Goal: Transaction & Acquisition: Purchase product/service

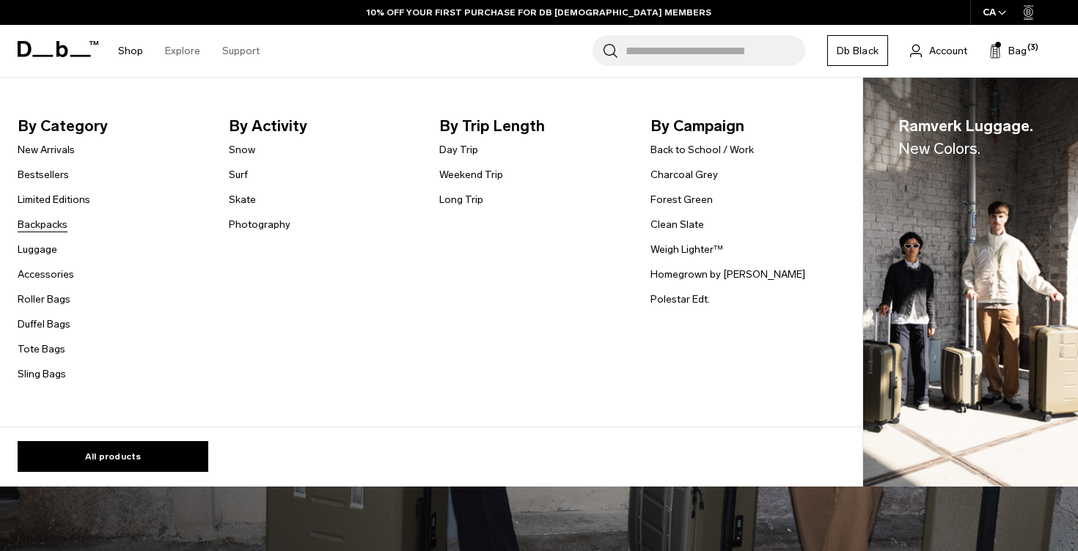
click at [51, 224] on link "Backpacks" at bounding box center [43, 224] width 50 height 15
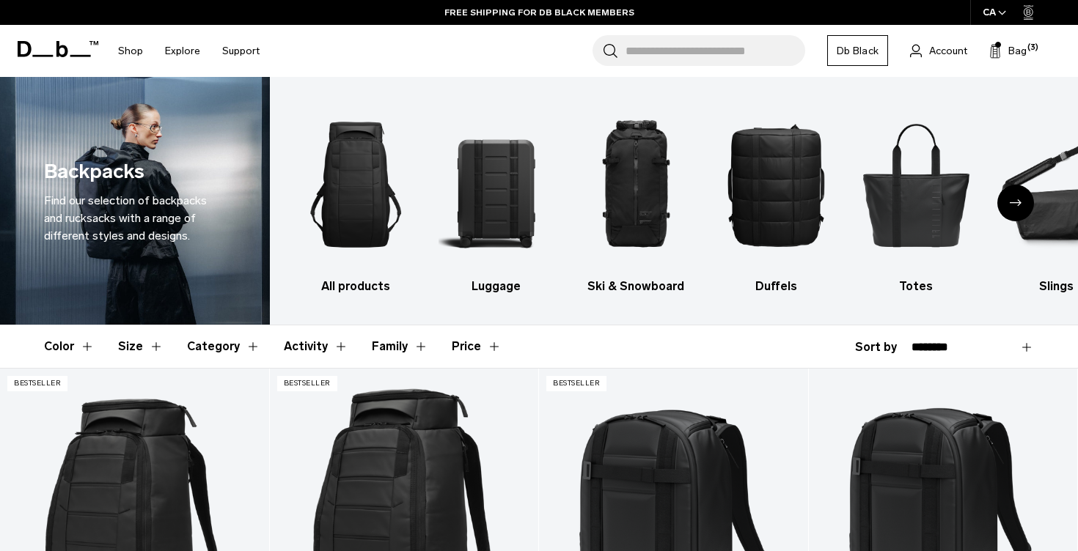
select select "**********"
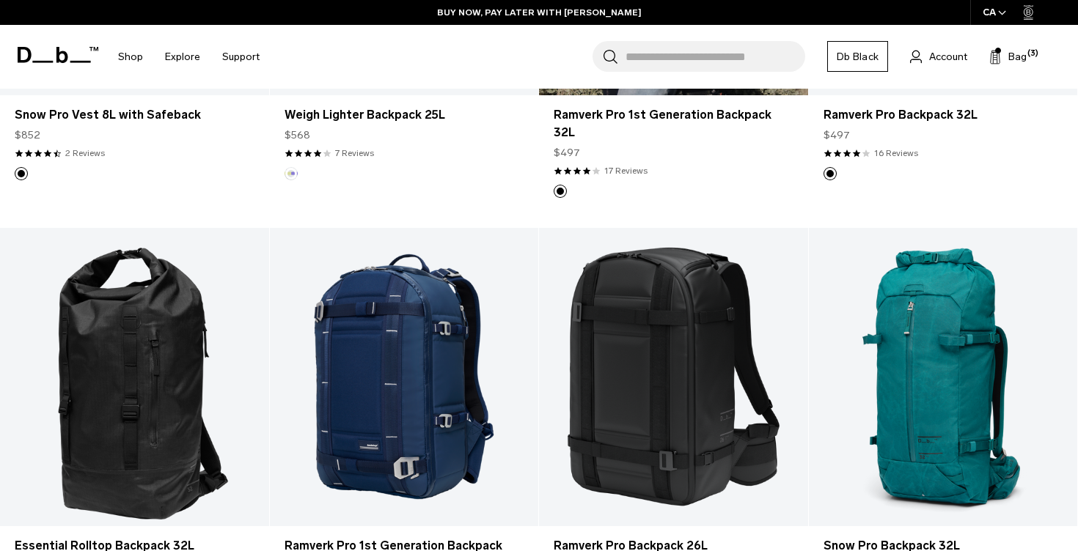
scroll to position [658, 0]
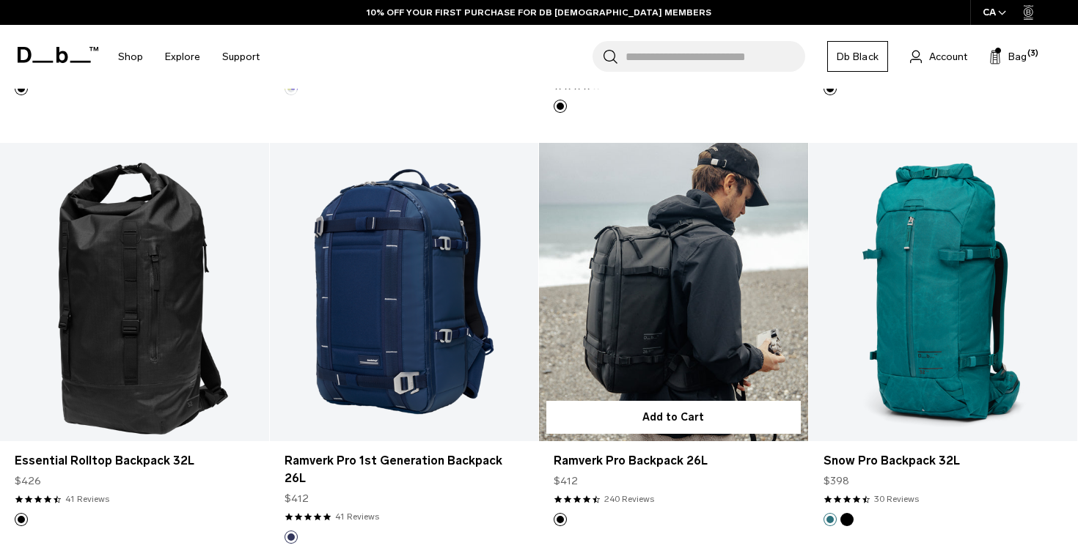
click at [623, 333] on link "Ramverk Pro Backpack 26L" at bounding box center [673, 292] width 269 height 298
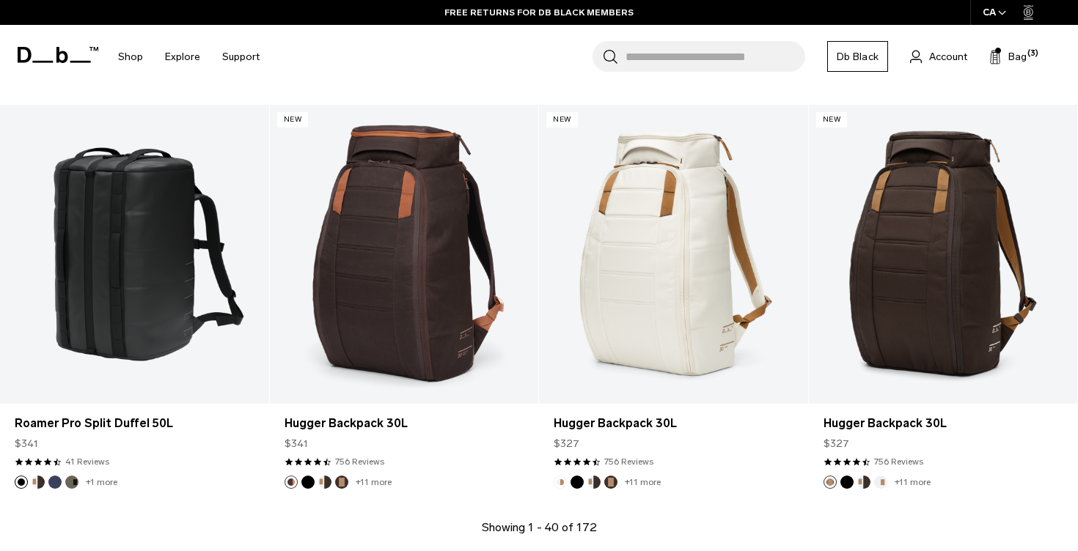
scroll to position [4104, 0]
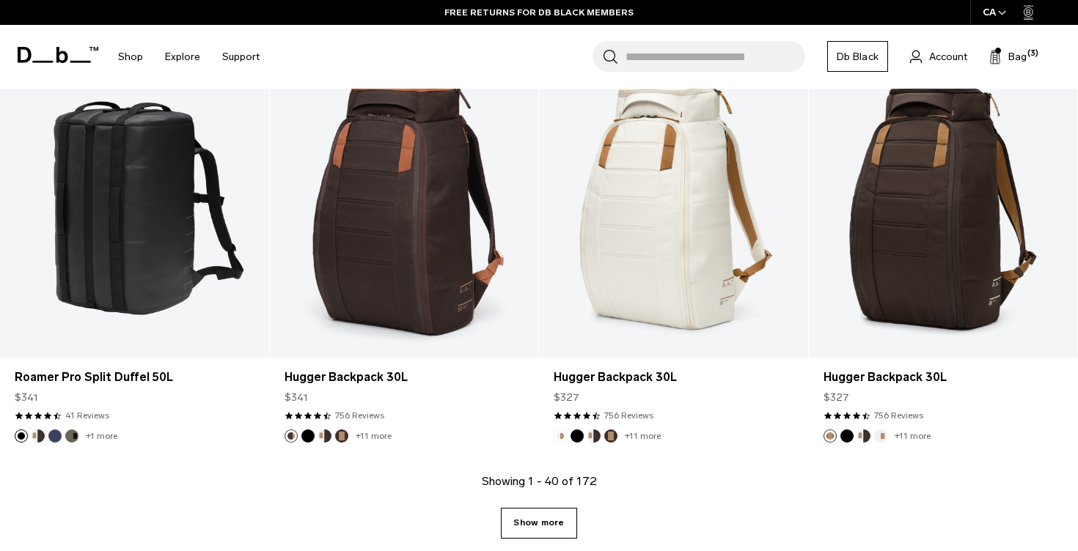
click at [548, 508] on link "Show more" at bounding box center [539, 523] width 76 height 31
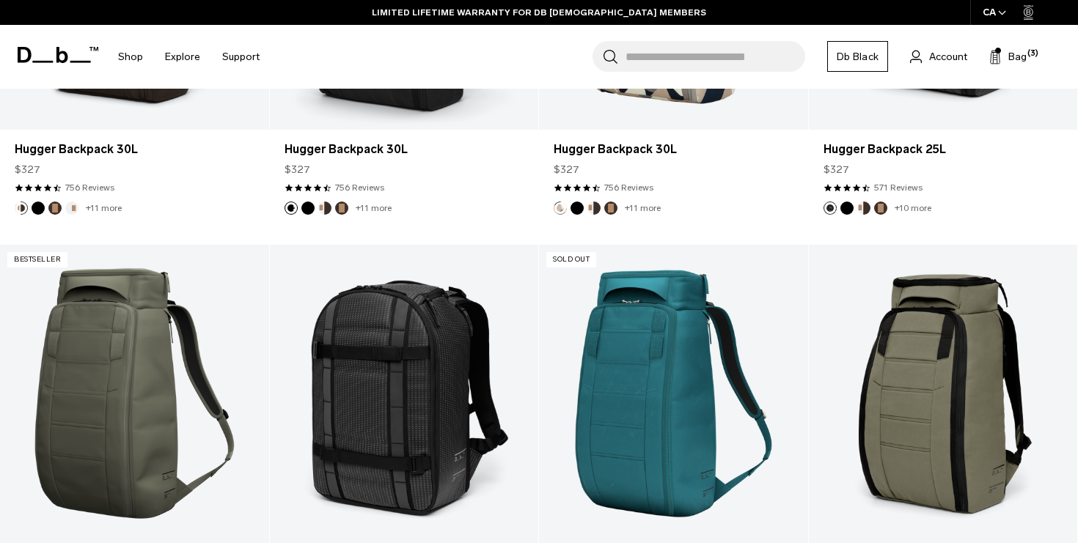
scroll to position [4787, 0]
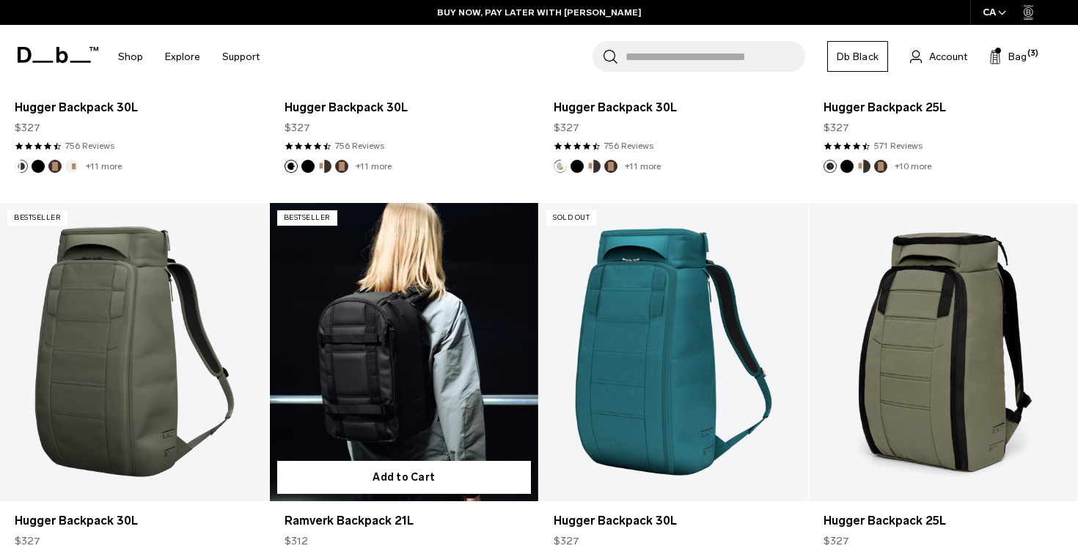
click at [424, 283] on link "Ramverk Backpack 21L Black Out" at bounding box center [404, 352] width 269 height 298
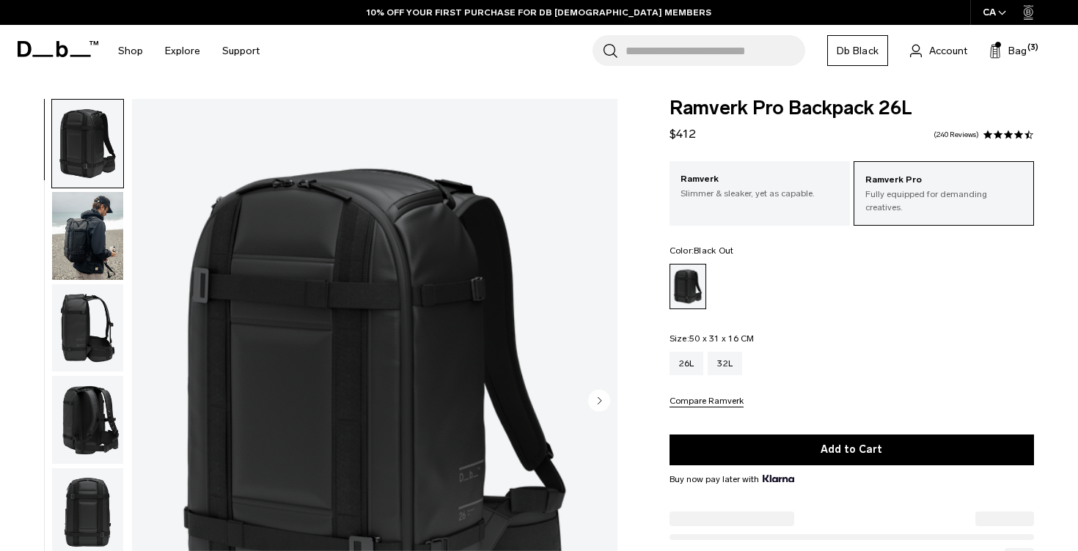
click at [84, 239] on img "button" at bounding box center [87, 236] width 71 height 88
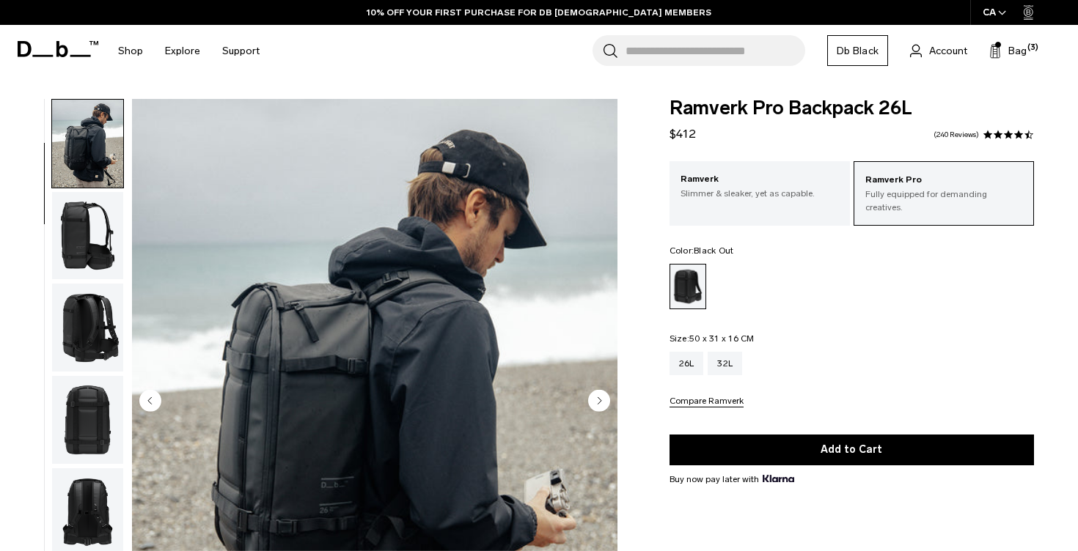
scroll to position [93, 0]
click at [88, 239] on img "button" at bounding box center [87, 235] width 71 height 88
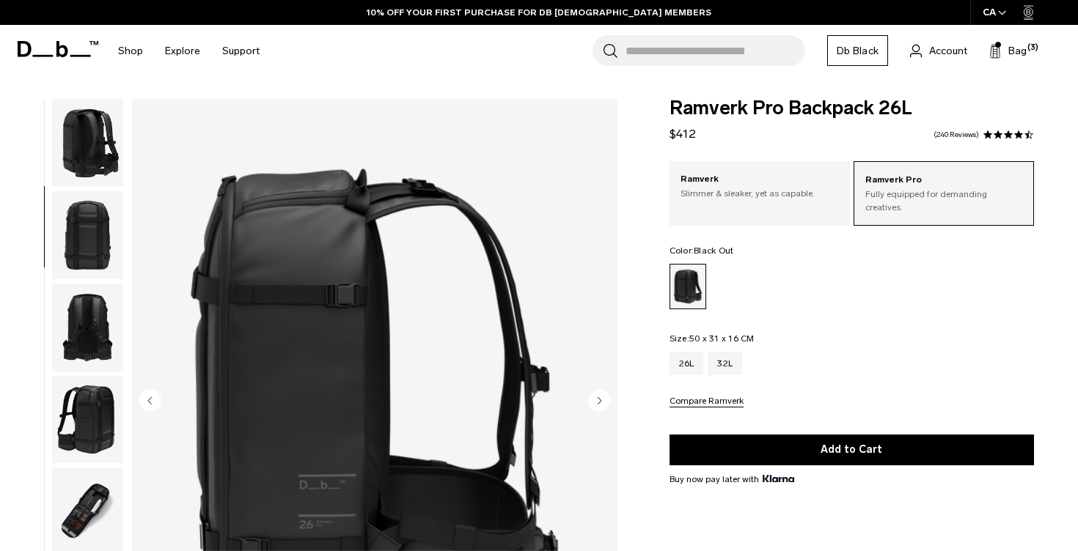
scroll to position [0, 0]
click at [105, 144] on img "button" at bounding box center [87, 143] width 71 height 88
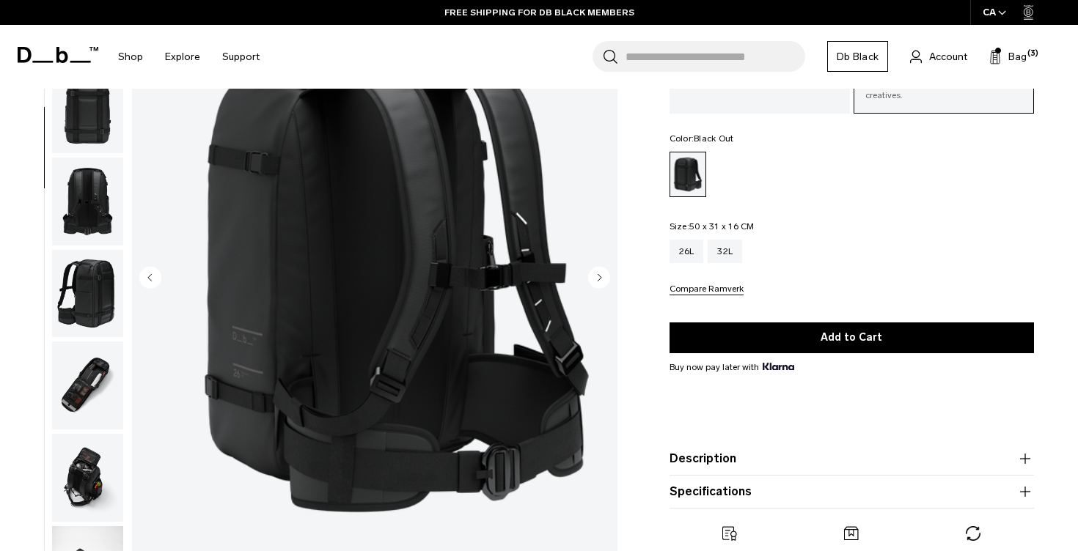
scroll to position [119, 0]
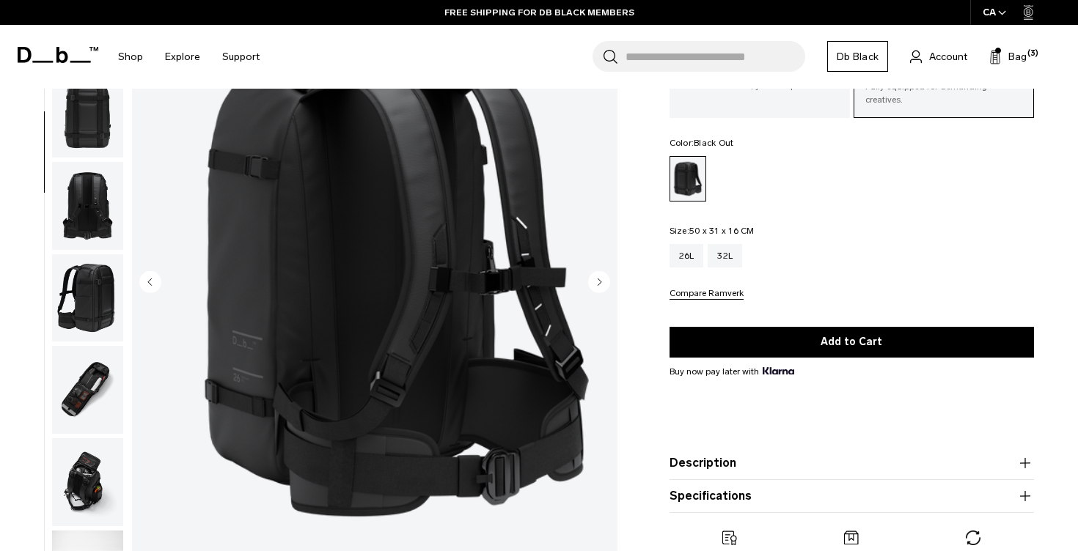
click at [78, 210] on img "button" at bounding box center [87, 206] width 71 height 88
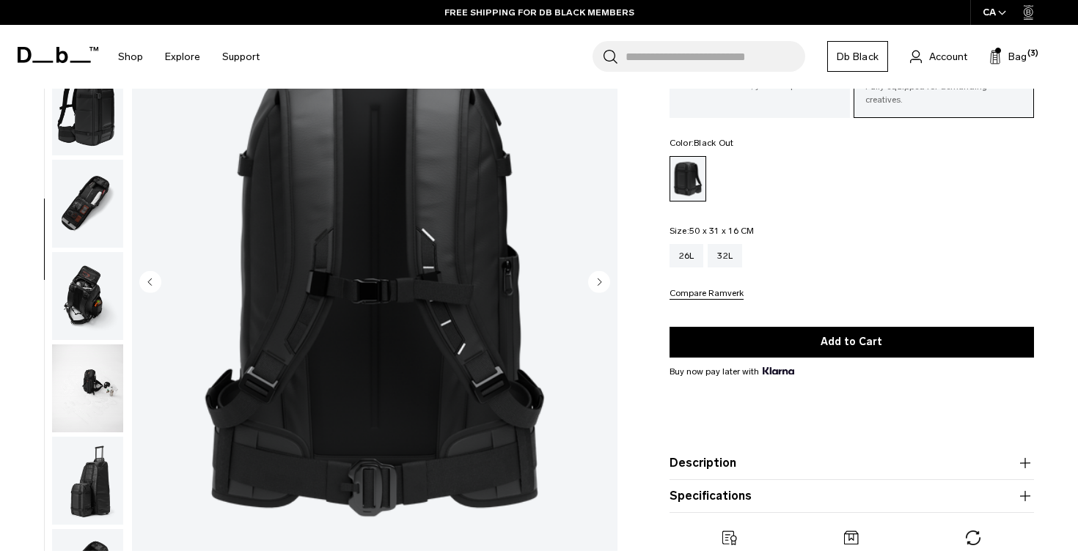
click at [78, 210] on img "button" at bounding box center [87, 204] width 71 height 88
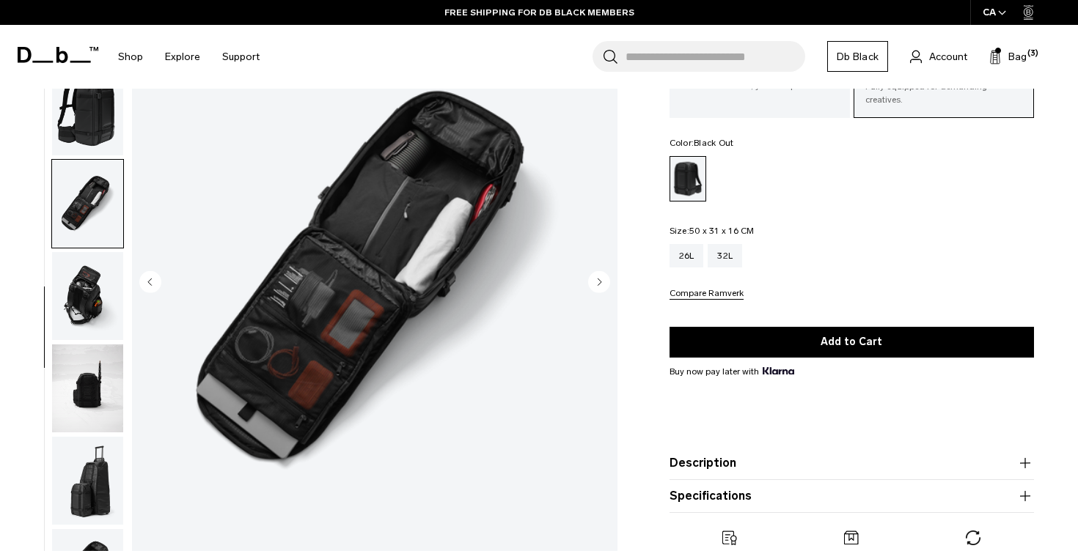
scroll to position [603, 0]
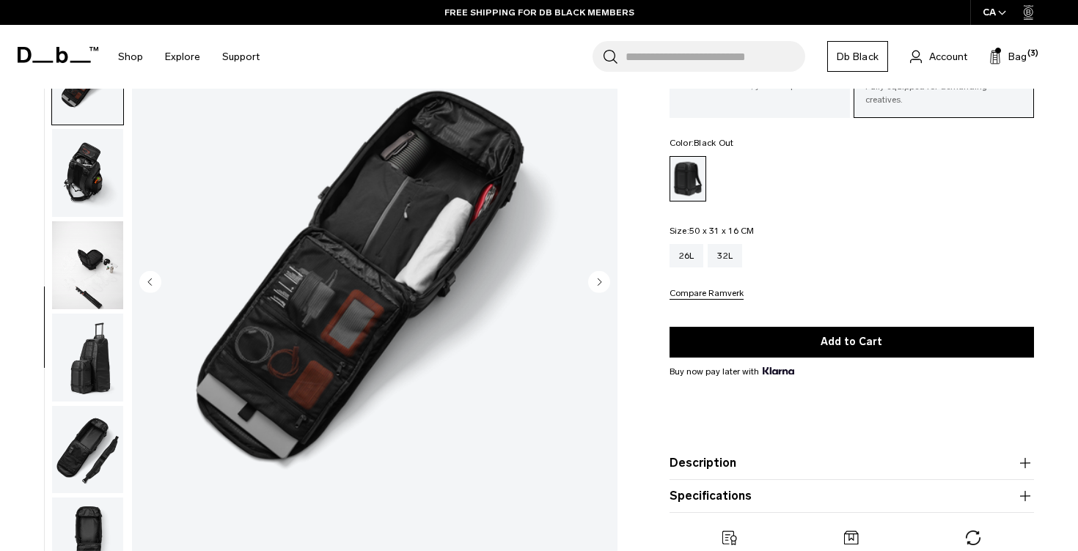
click at [78, 210] on img "button" at bounding box center [87, 173] width 71 height 88
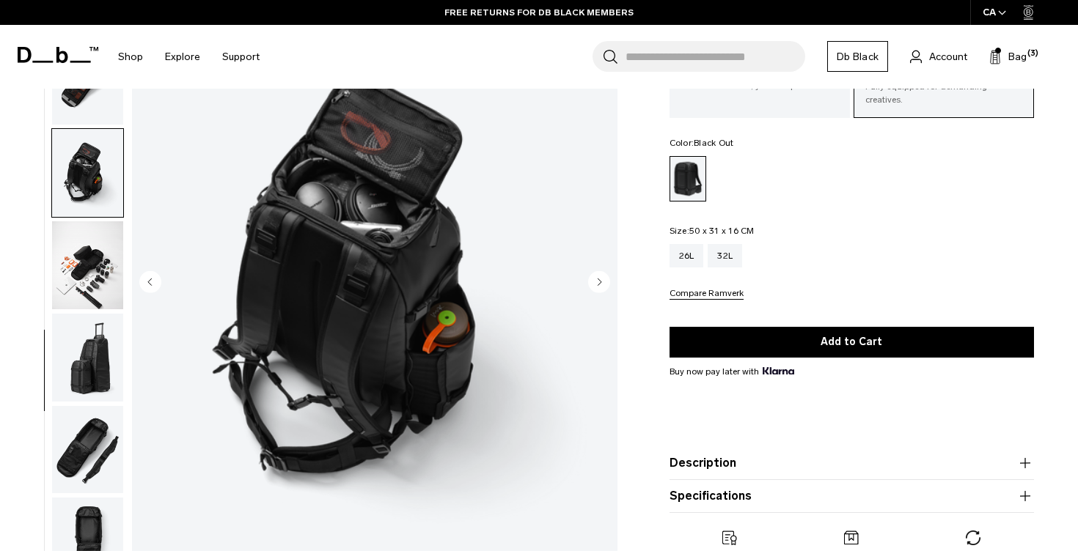
click at [87, 253] on img "button" at bounding box center [87, 265] width 71 height 88
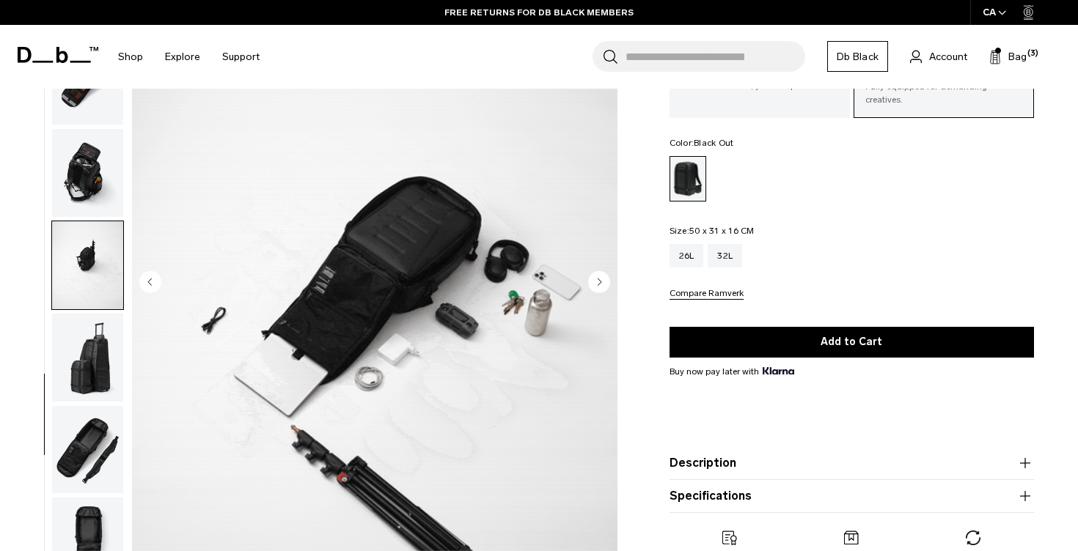
click at [109, 364] on img "button" at bounding box center [87, 358] width 71 height 88
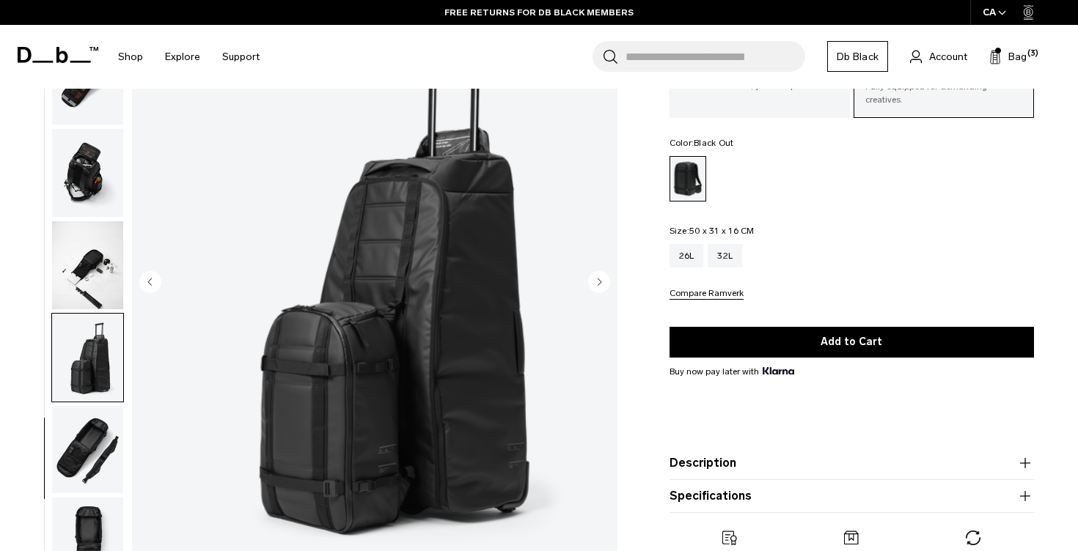
click at [103, 465] on img "button" at bounding box center [87, 450] width 71 height 88
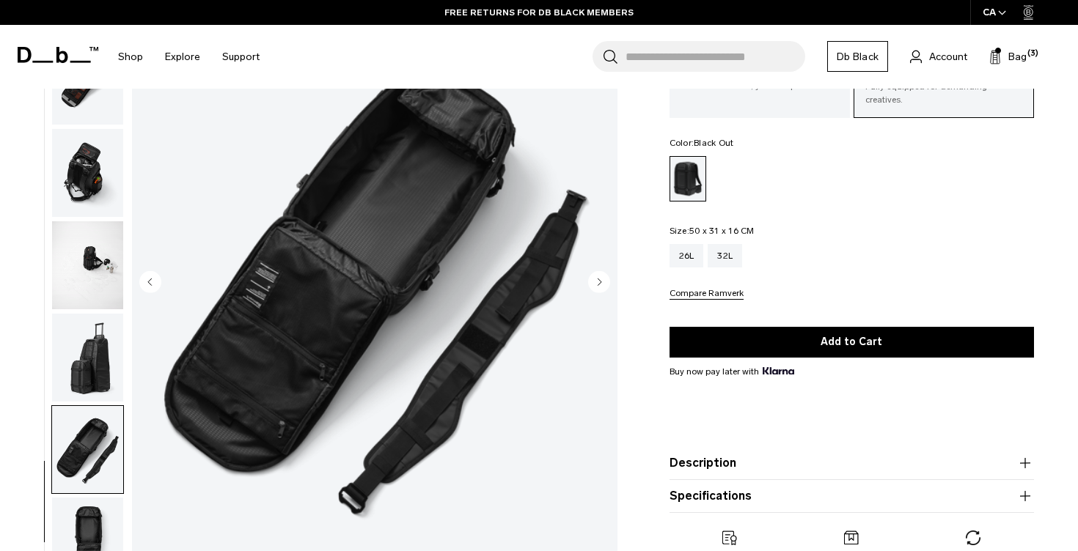
scroll to position [185, 0]
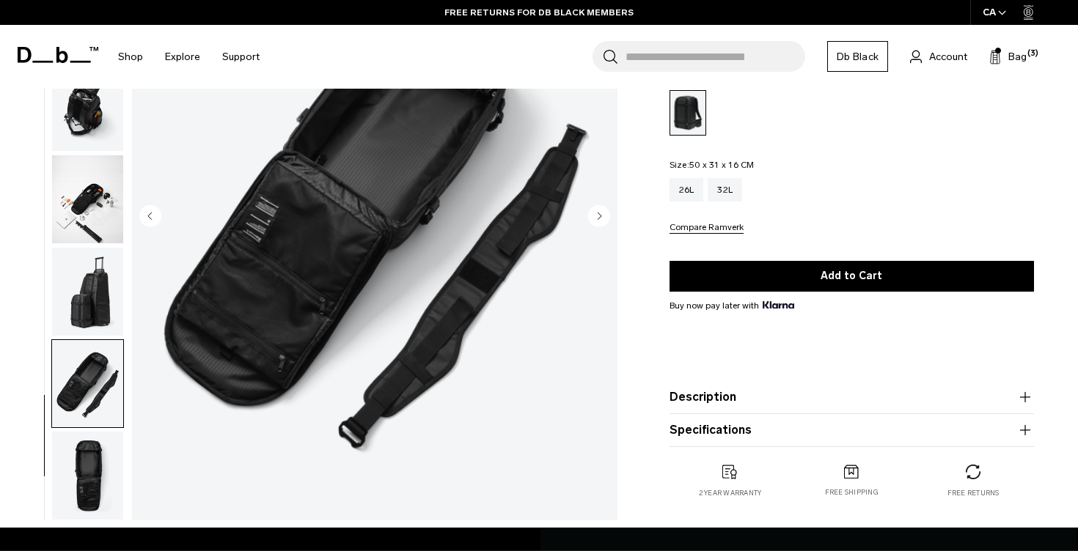
click at [98, 474] on img "button" at bounding box center [87, 476] width 71 height 88
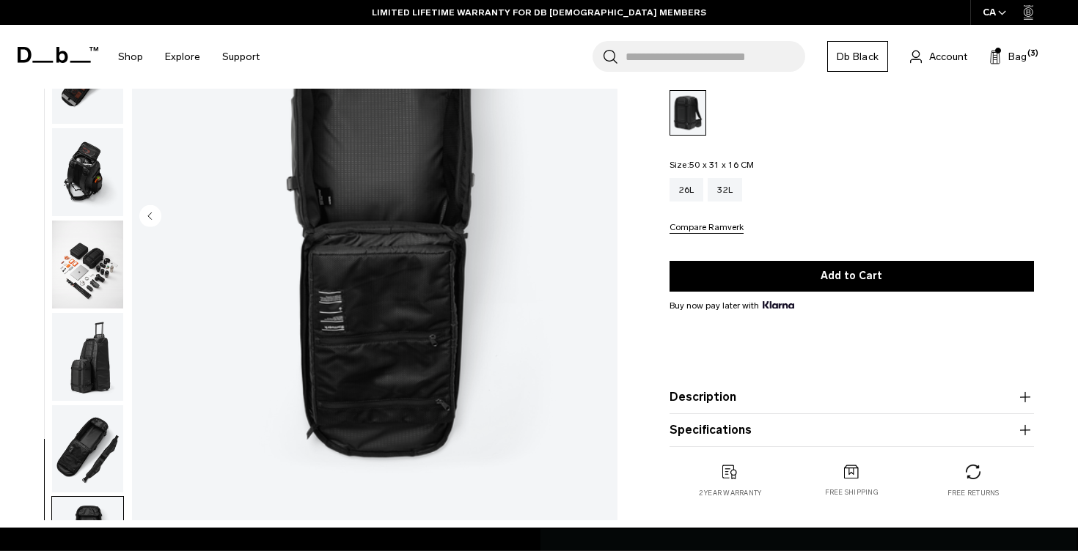
click at [98, 455] on img "button" at bounding box center [87, 449] width 71 height 88
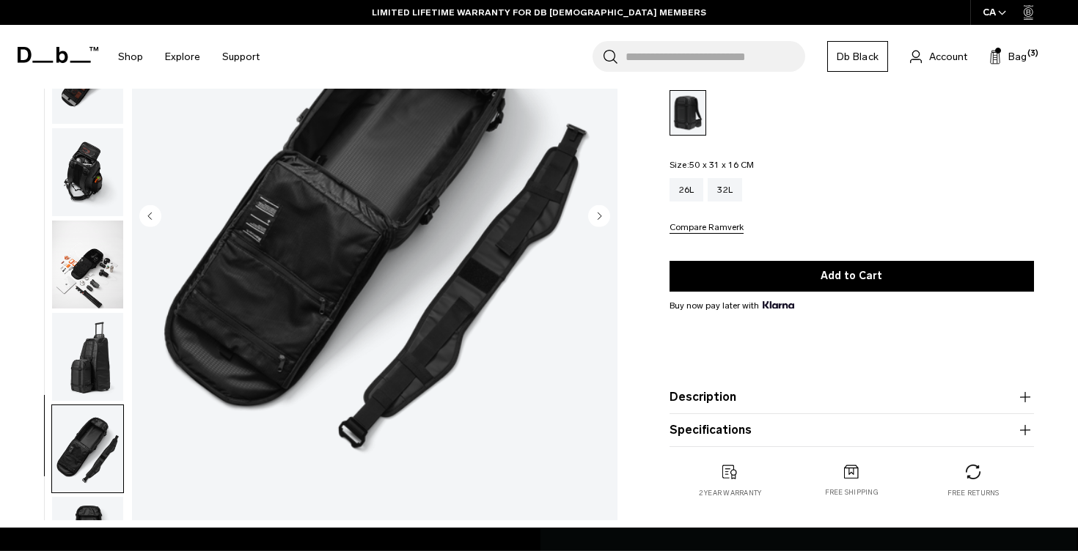
scroll to position [603, 0]
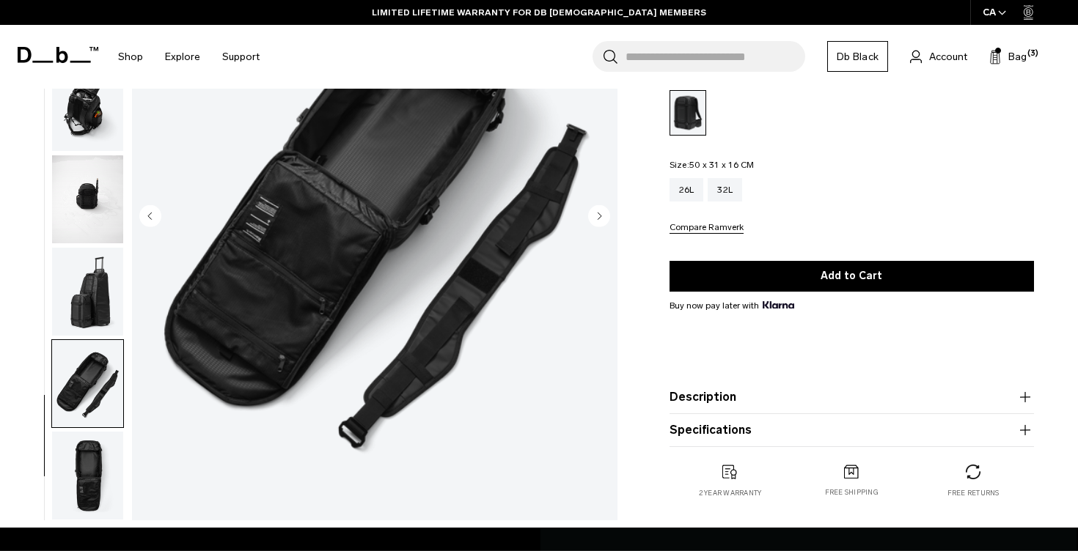
click at [87, 331] on img "button" at bounding box center [87, 292] width 71 height 88
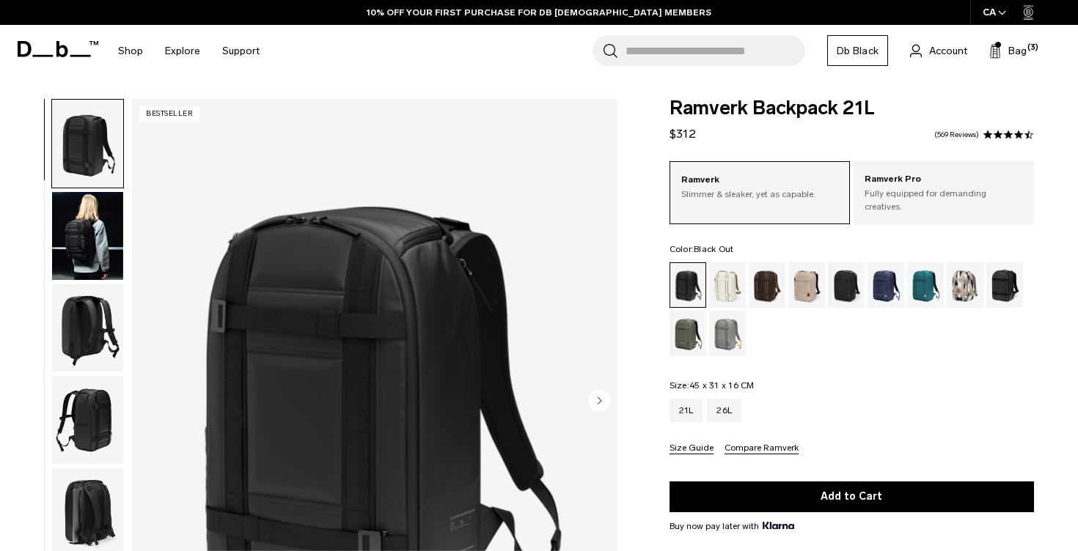
click at [111, 238] on img "button" at bounding box center [87, 236] width 71 height 88
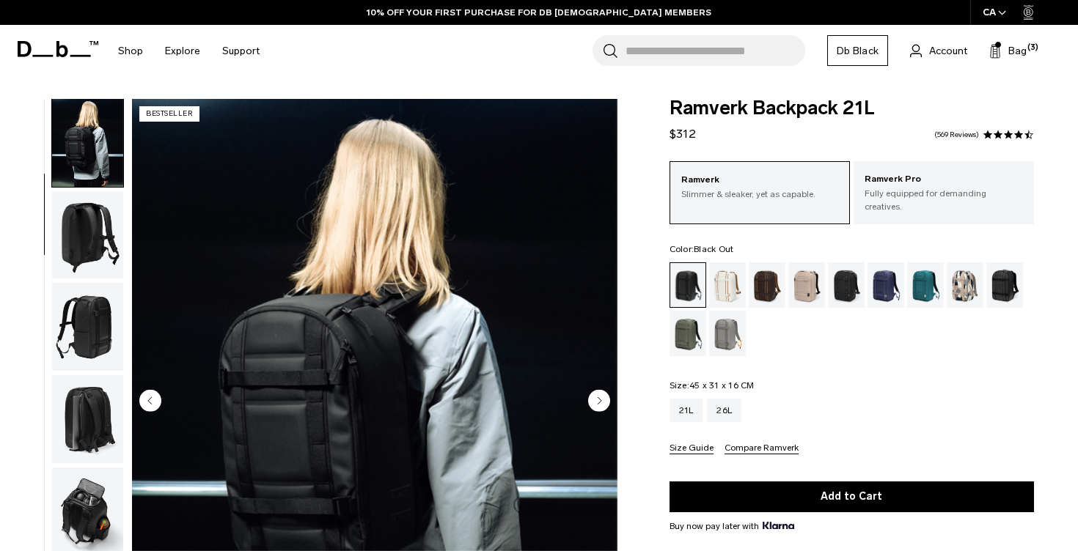
click at [111, 264] on img "button" at bounding box center [87, 235] width 71 height 88
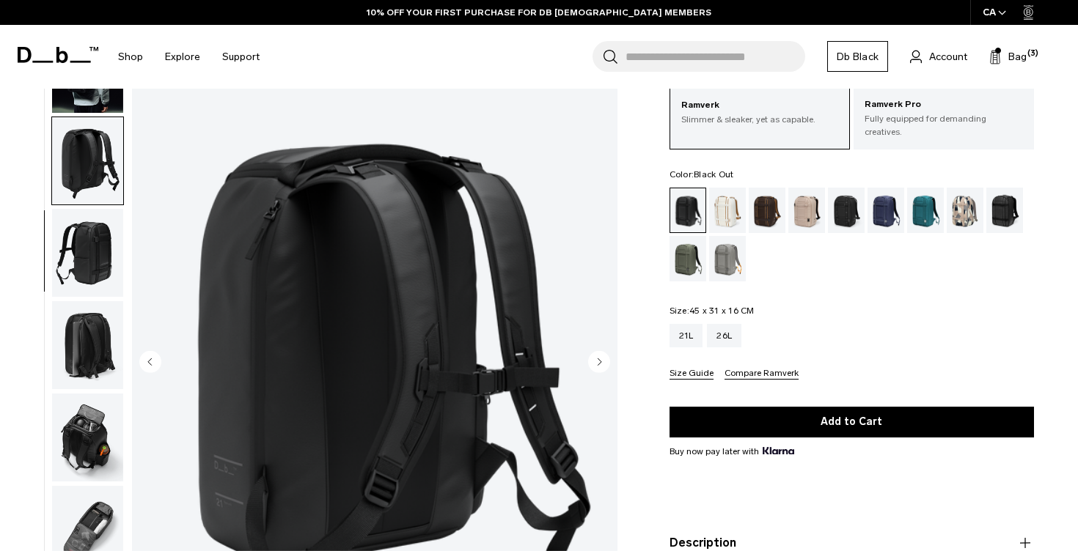
scroll to position [74, 0]
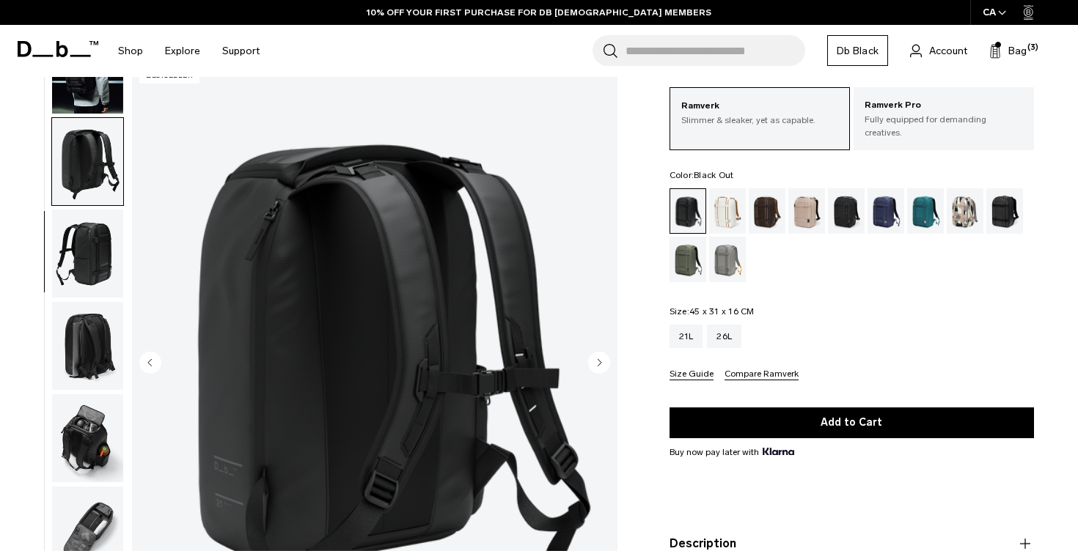
click at [120, 252] on img "button" at bounding box center [87, 254] width 71 height 88
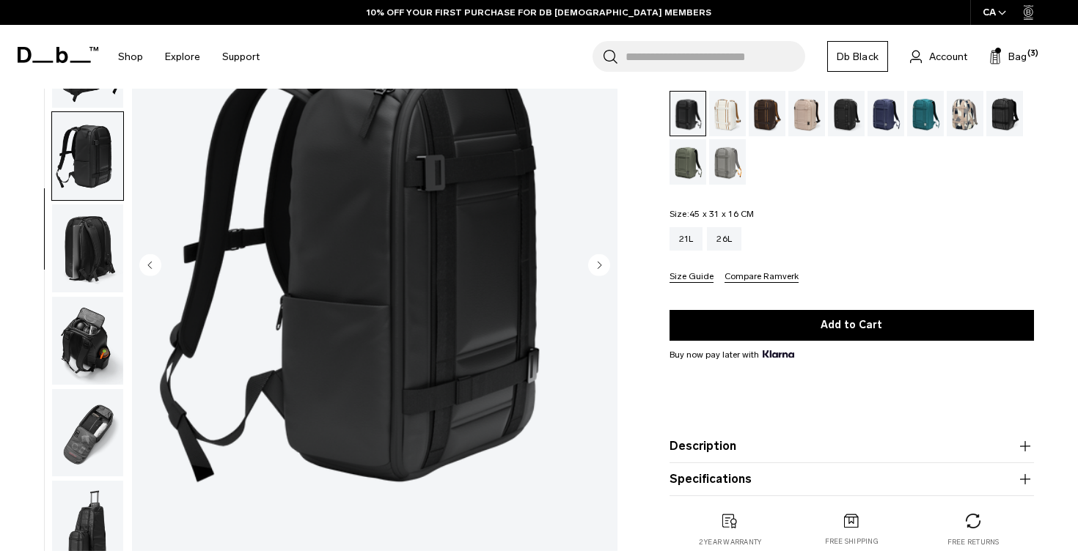
scroll to position [188, 0]
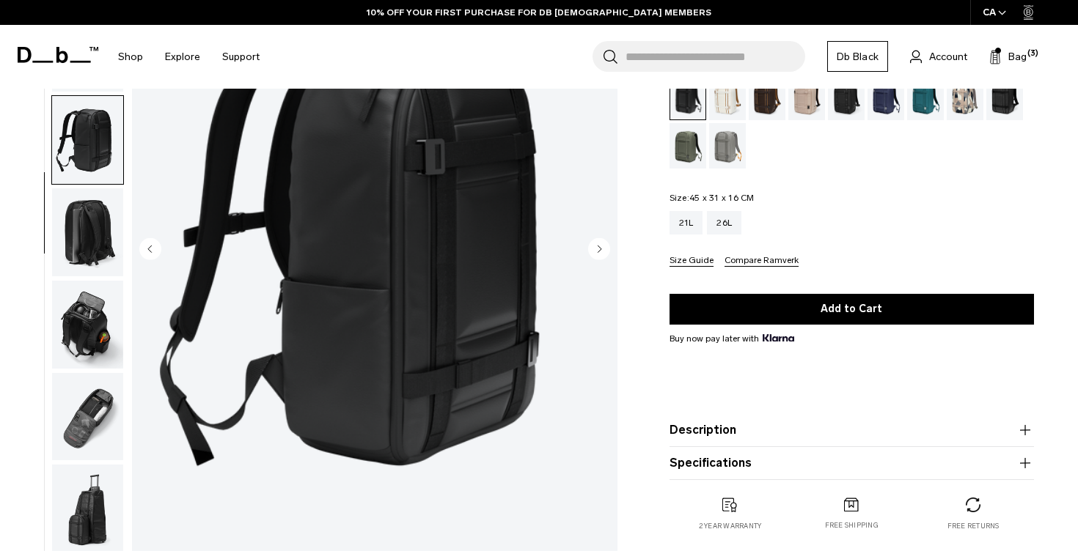
click at [78, 203] on img "button" at bounding box center [87, 232] width 71 height 88
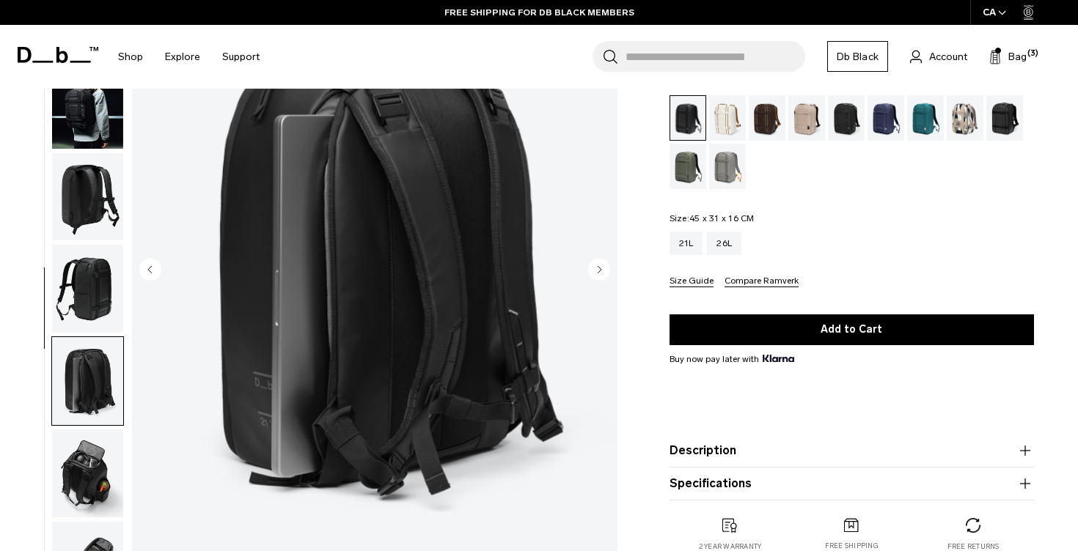
scroll to position [0, 0]
click at [106, 111] on img "button" at bounding box center [87, 104] width 71 height 88
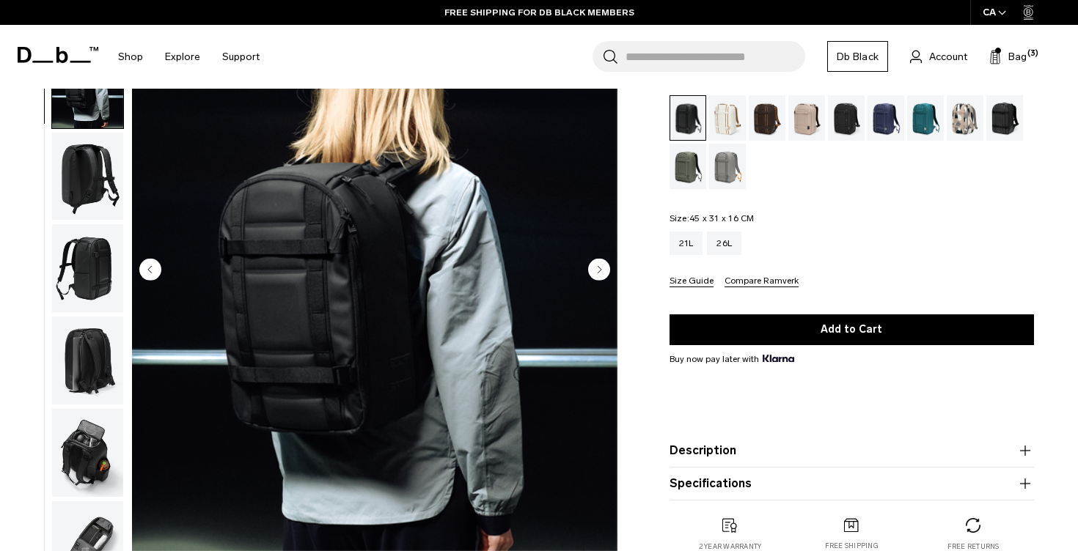
click at [98, 161] on img "button" at bounding box center [87, 176] width 71 height 88
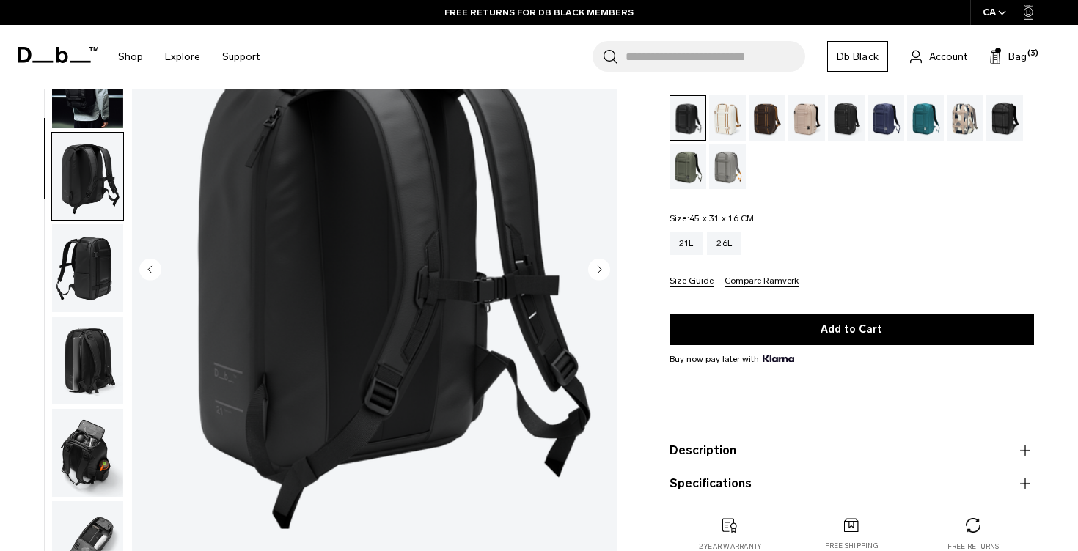
scroll to position [137, 0]
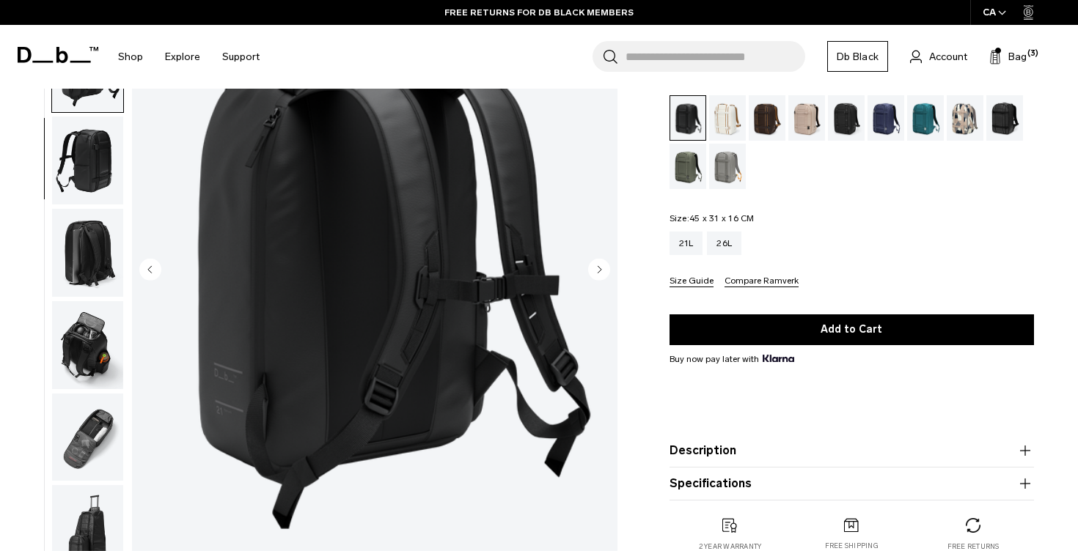
click at [97, 164] on img "button" at bounding box center [87, 161] width 71 height 88
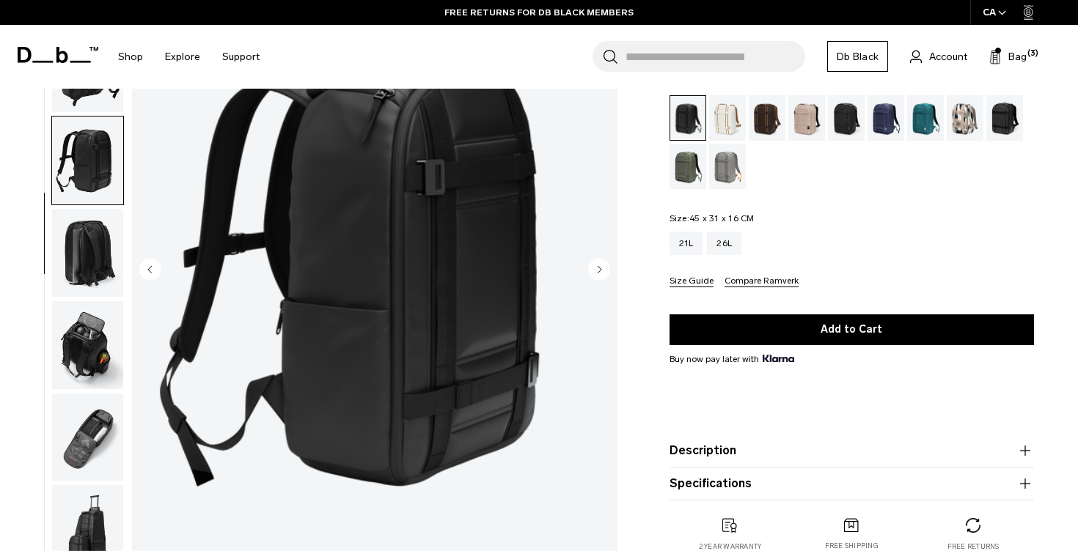
click at [99, 221] on img "button" at bounding box center [87, 253] width 71 height 88
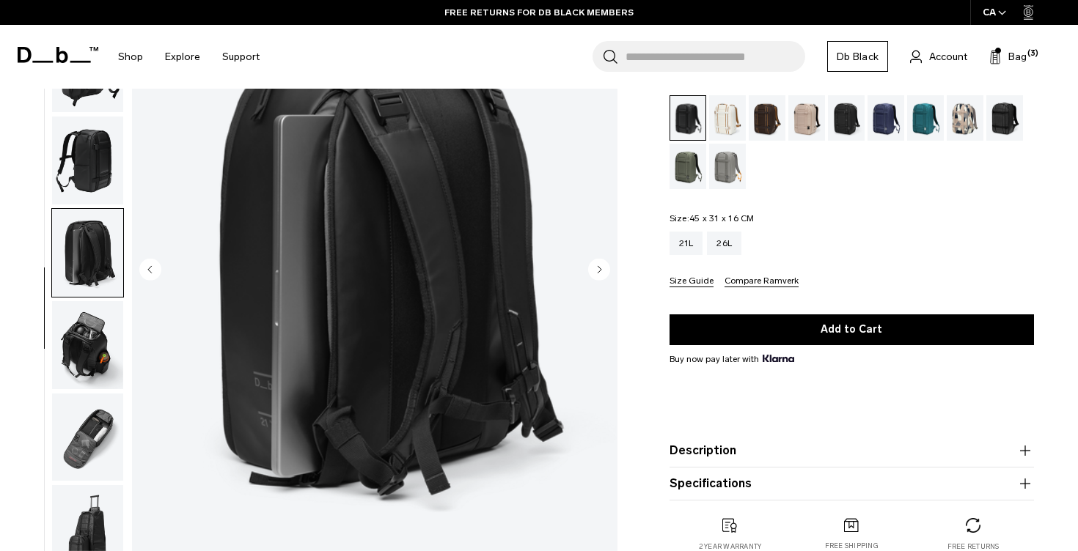
click at [114, 312] on img "button" at bounding box center [87, 345] width 71 height 88
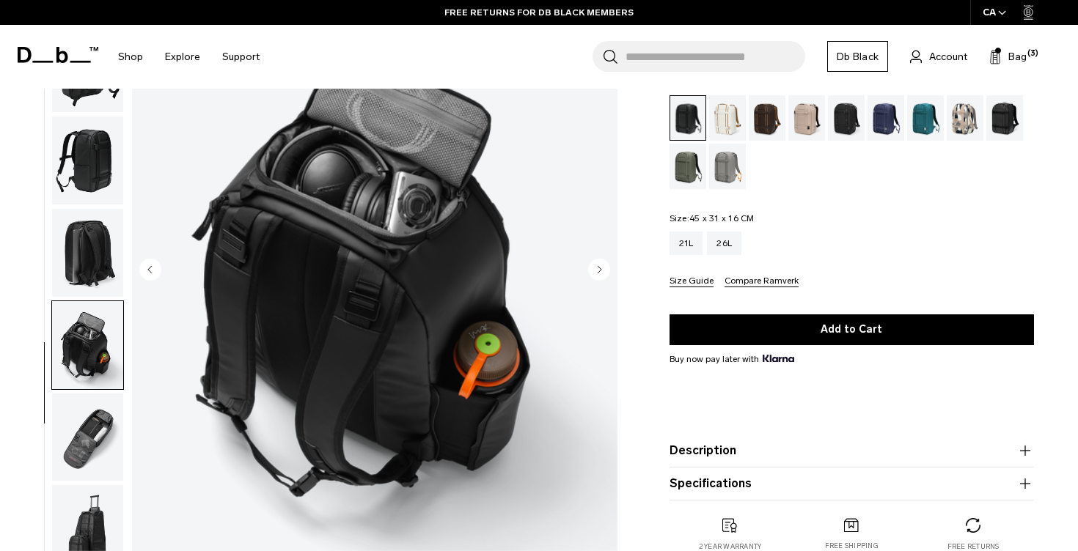
click at [100, 403] on img "button" at bounding box center [87, 437] width 71 height 88
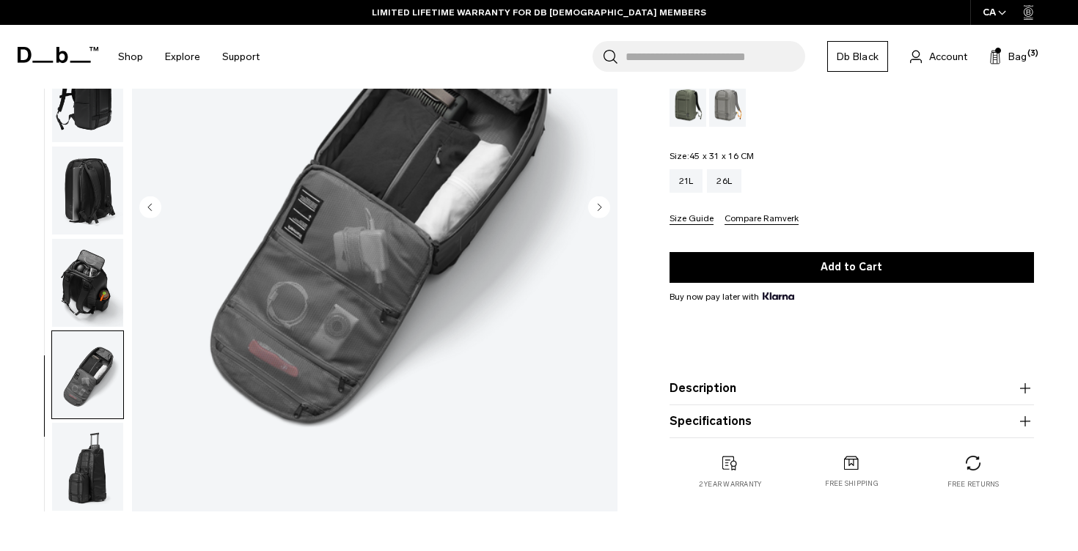
scroll to position [232, 0]
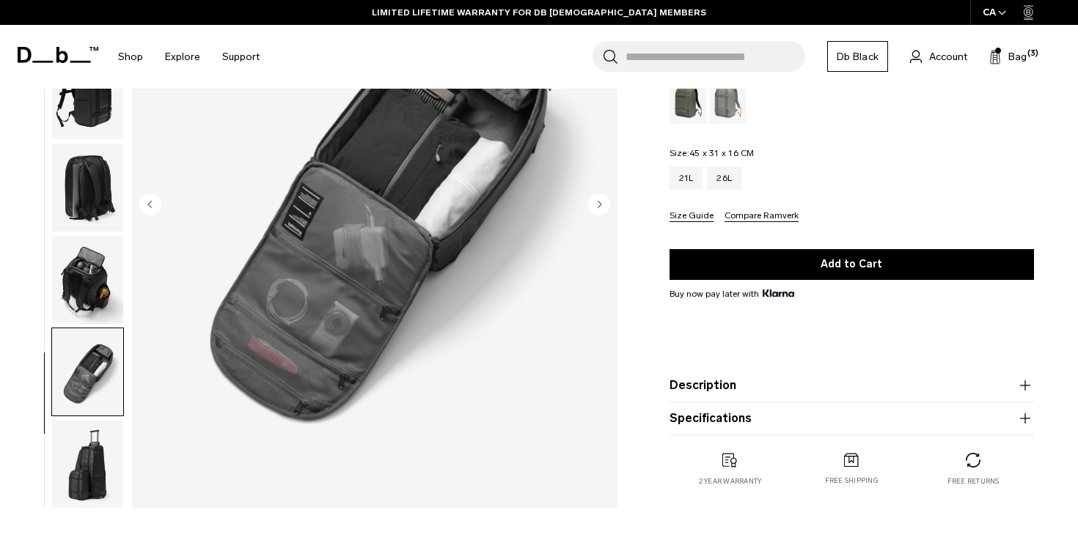
click at [95, 455] on img "button" at bounding box center [87, 464] width 71 height 88
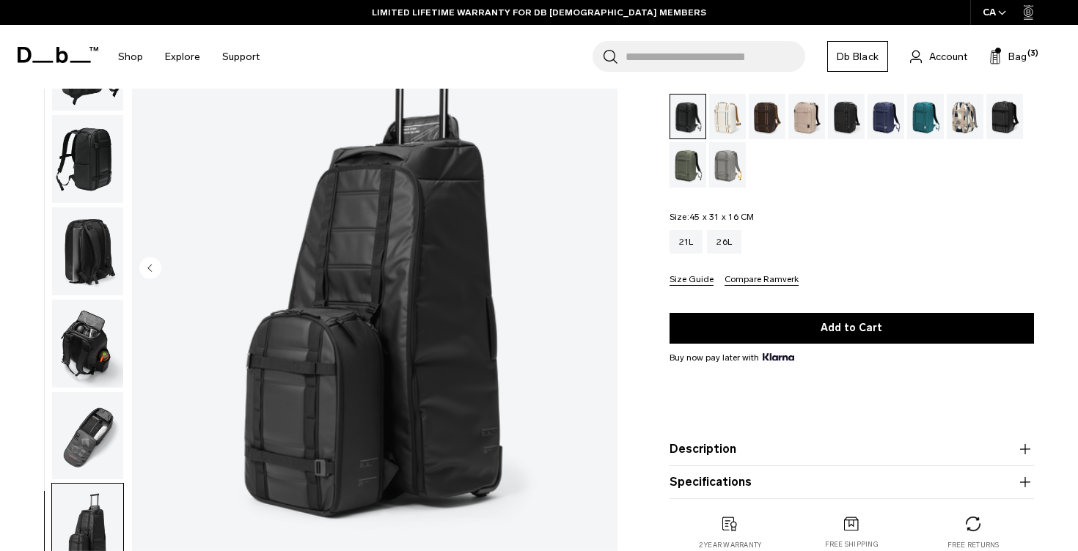
scroll to position [165, 0]
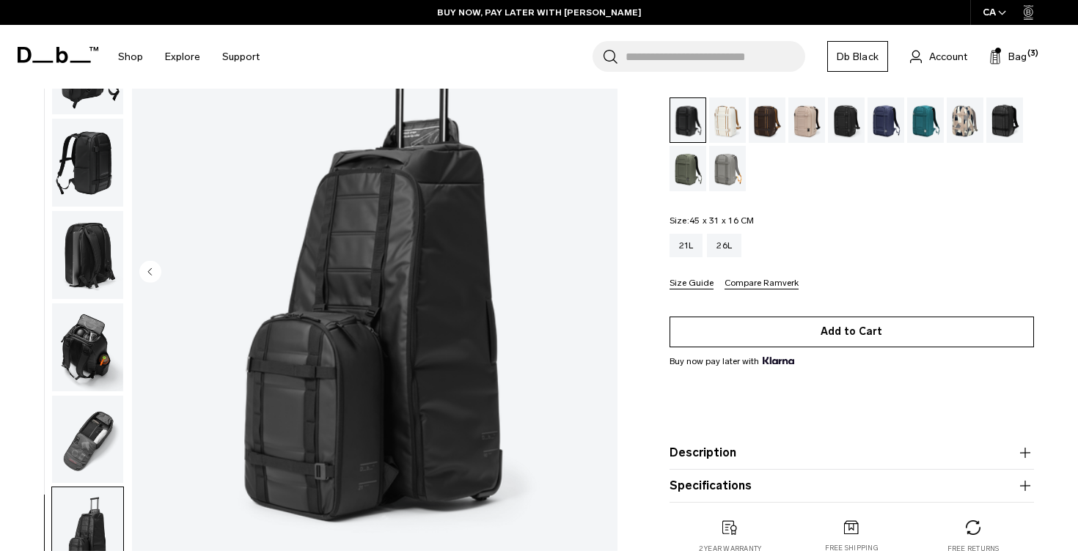
click at [804, 325] on button "Add to Cart" at bounding box center [851, 332] width 364 height 31
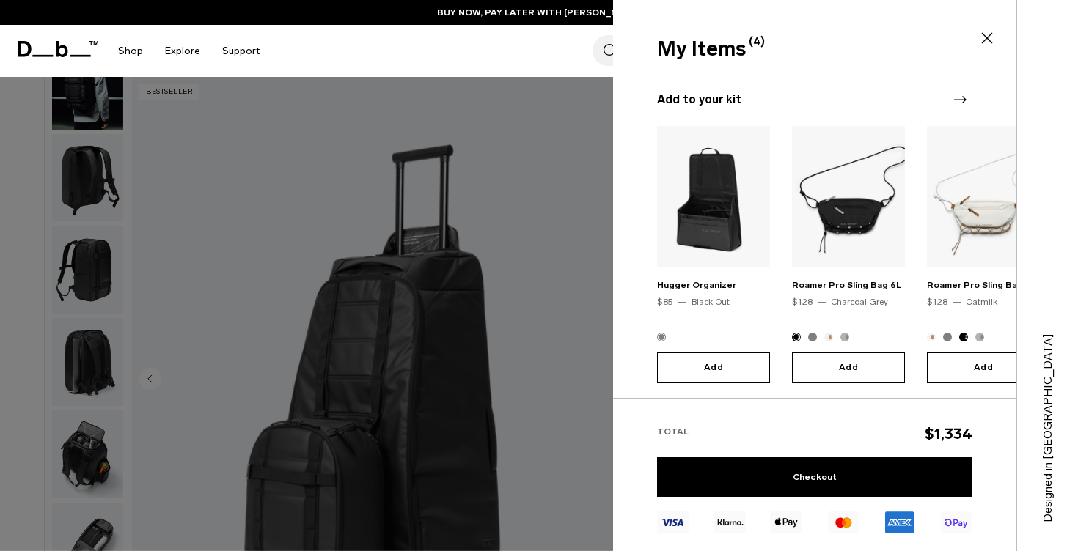
scroll to position [455, 0]
click at [985, 43] on icon at bounding box center [987, 38] width 18 height 18
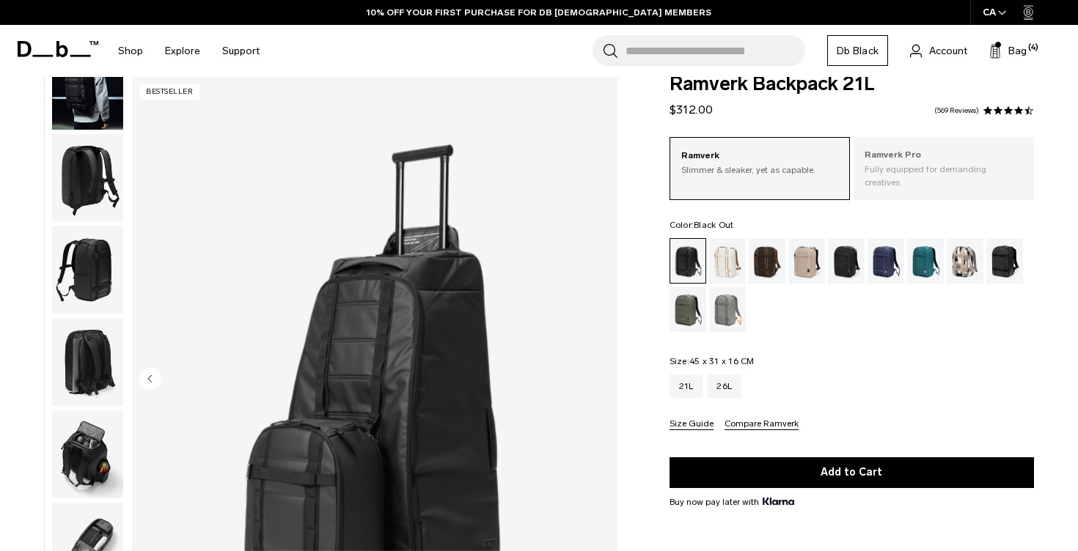
click at [869, 162] on p "Ramverk Pro" at bounding box center [943, 155] width 158 height 15
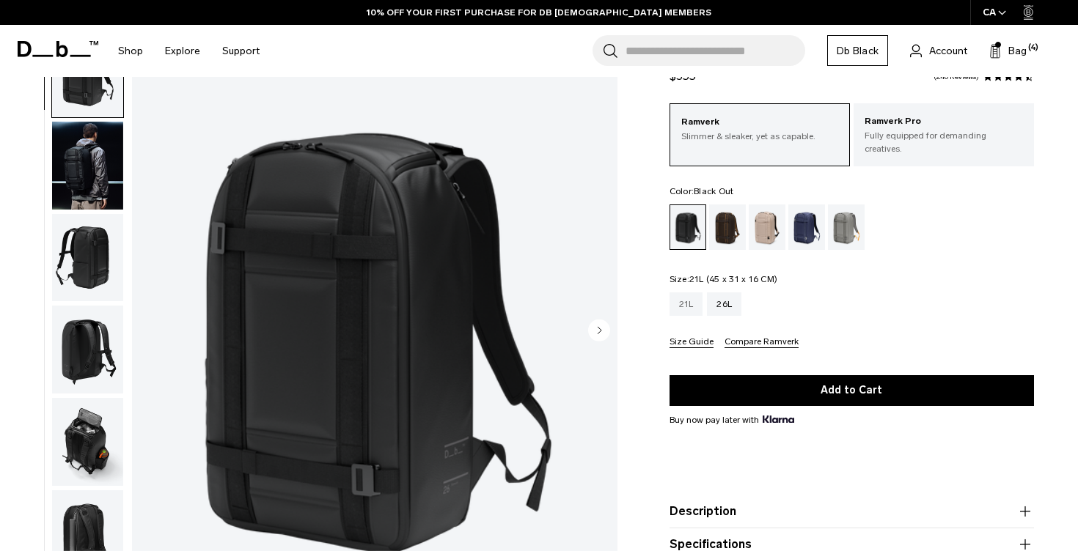
click at [680, 293] on div "21L" at bounding box center [686, 304] width 34 height 23
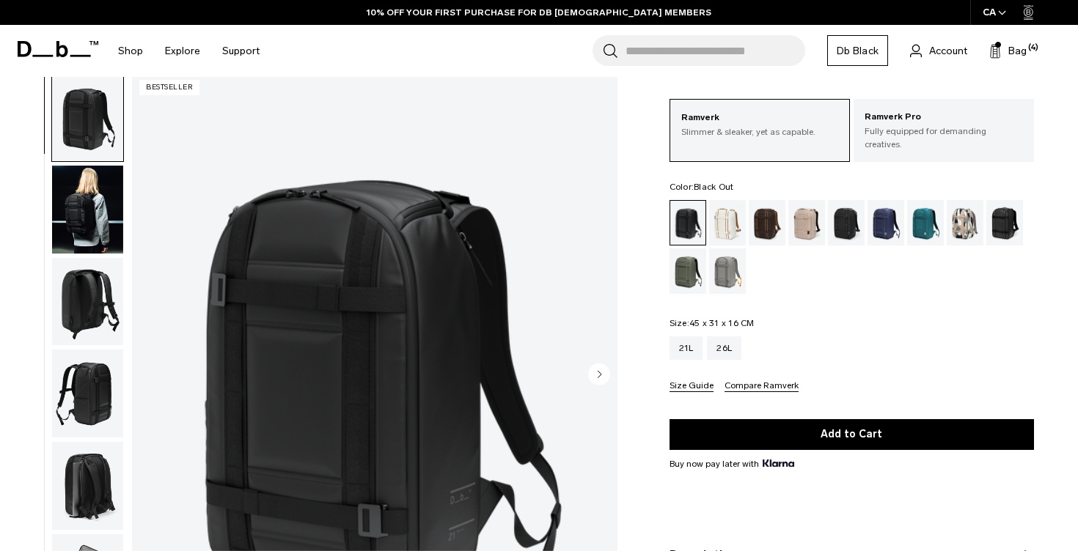
scroll to position [81, 0]
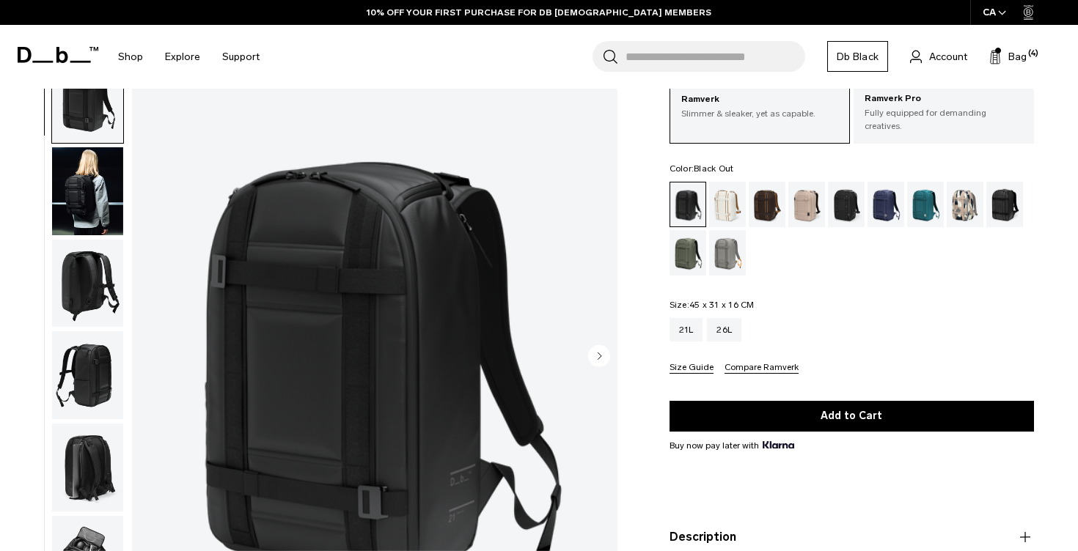
click at [102, 202] on img "button" at bounding box center [87, 191] width 71 height 88
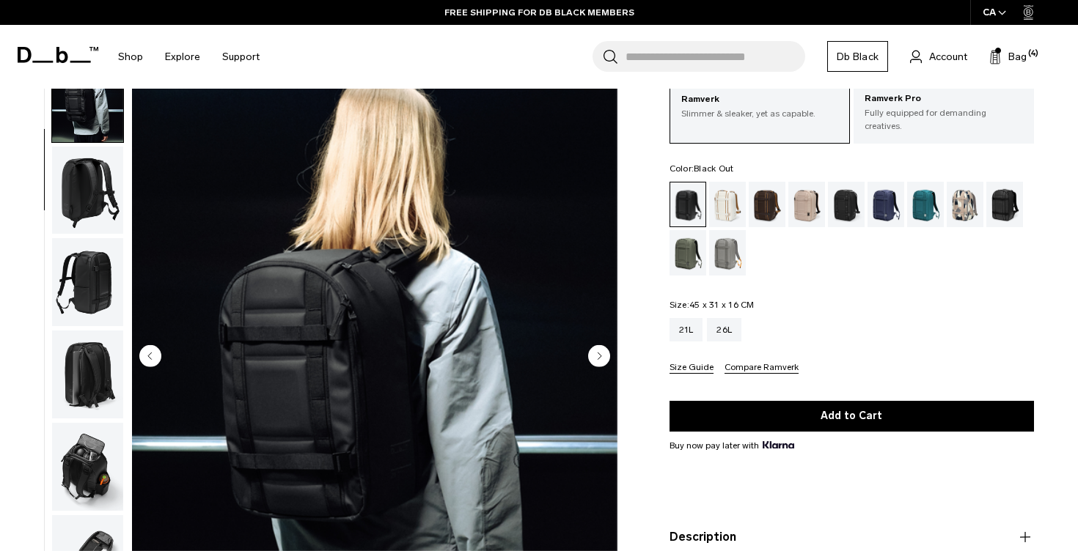
click at [105, 222] on img "button" at bounding box center [87, 190] width 71 height 88
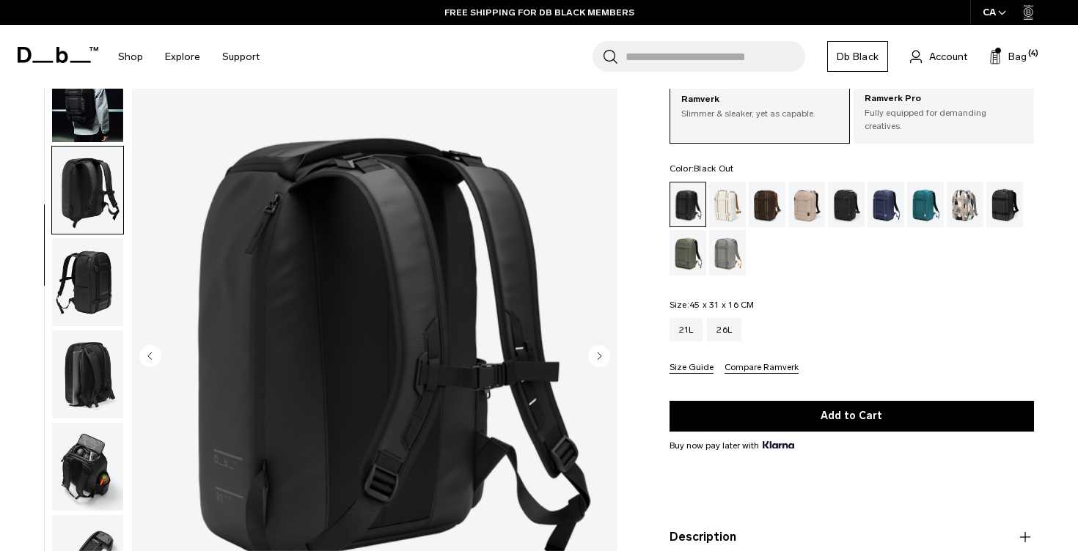
scroll to position [137, 0]
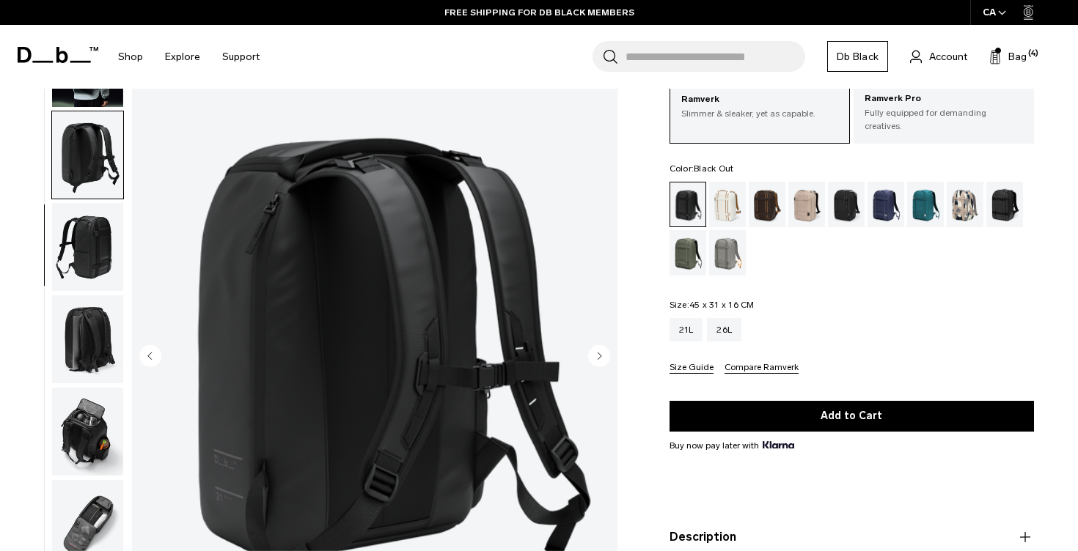
click at [110, 314] on img "button" at bounding box center [87, 339] width 71 height 88
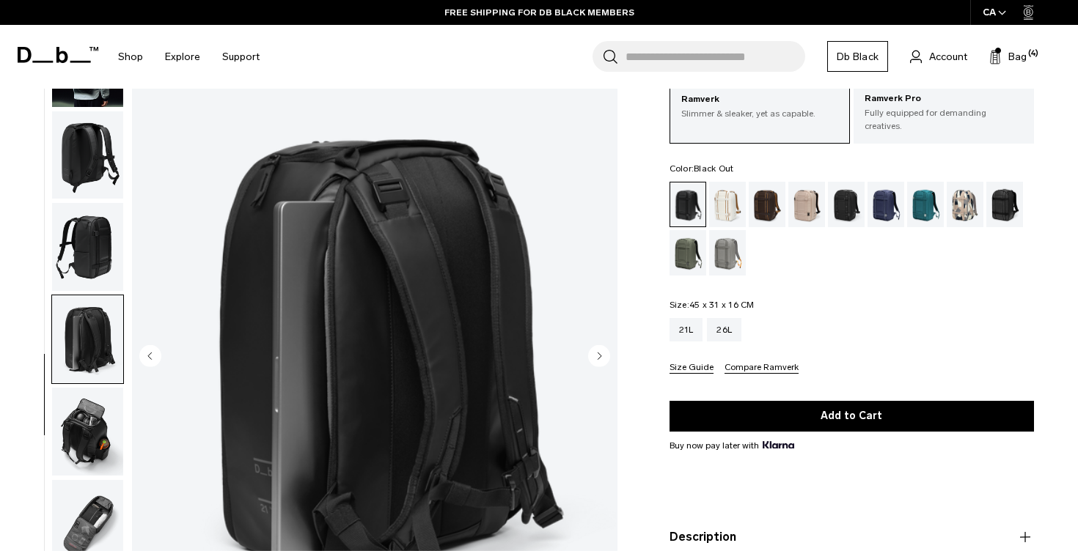
click at [111, 388] on img "button" at bounding box center [87, 432] width 71 height 88
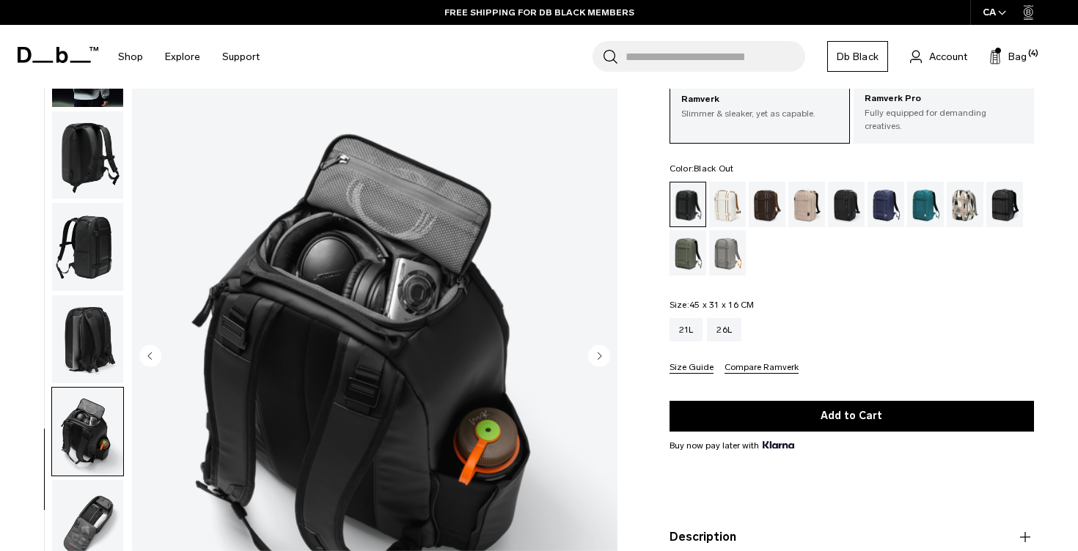
click at [114, 488] on img "button" at bounding box center [87, 524] width 71 height 88
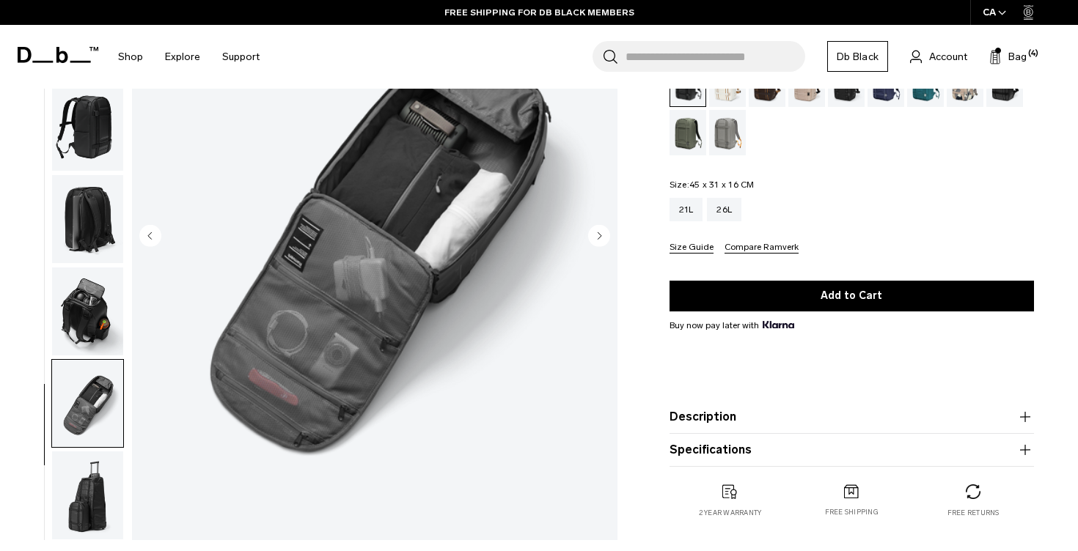
scroll to position [211, 0]
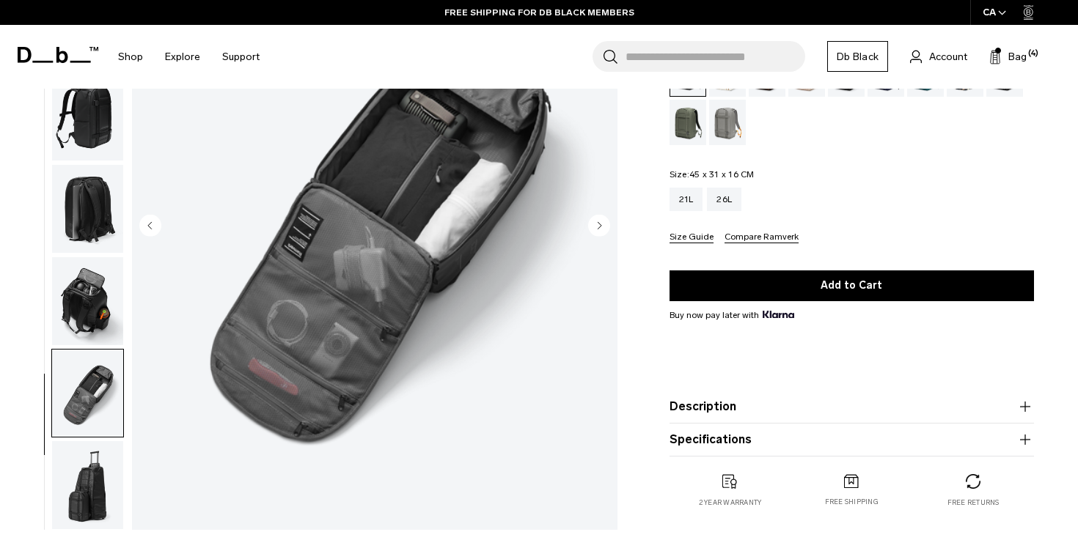
click at [114, 488] on img "button" at bounding box center [87, 485] width 71 height 88
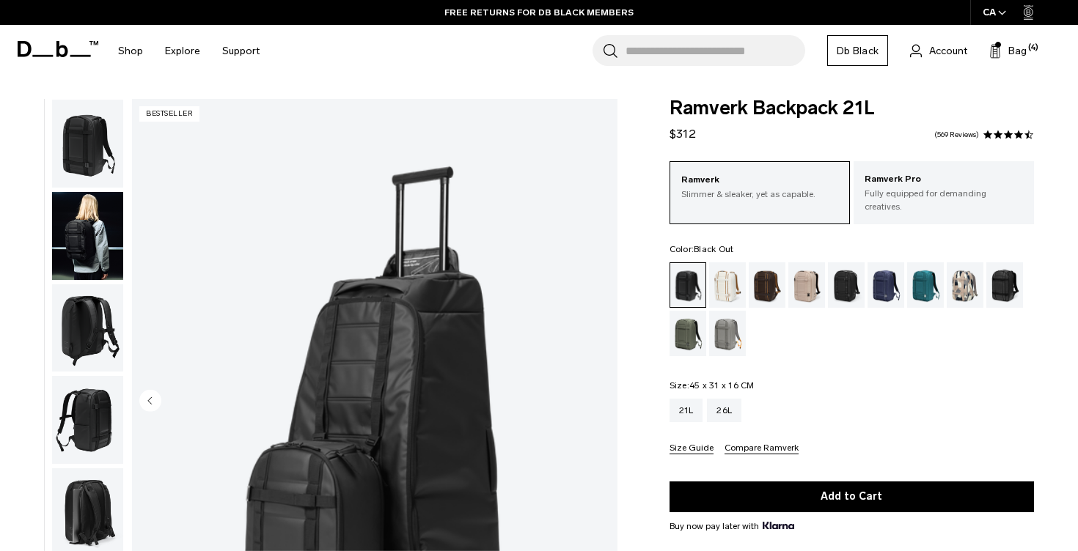
scroll to position [0, 0]
click at [101, 168] on img "button" at bounding box center [87, 144] width 71 height 88
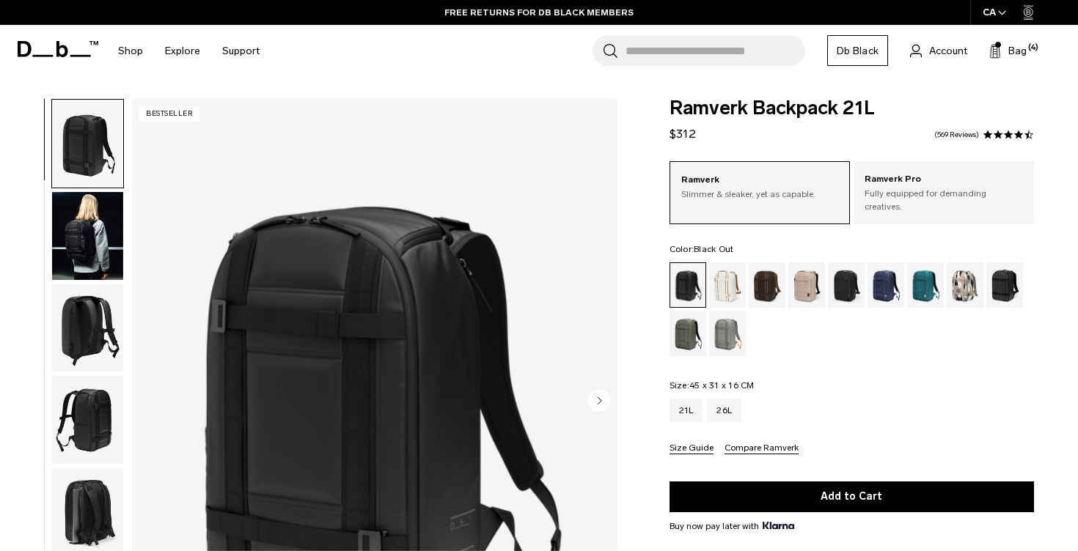
click at [91, 213] on img "button" at bounding box center [87, 236] width 71 height 88
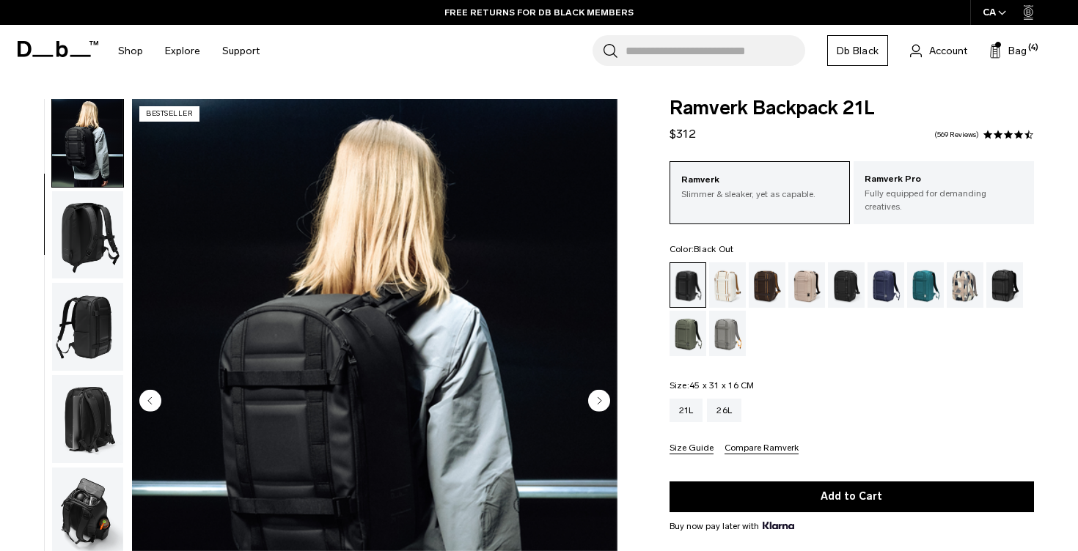
click at [108, 254] on img "button" at bounding box center [87, 235] width 71 height 88
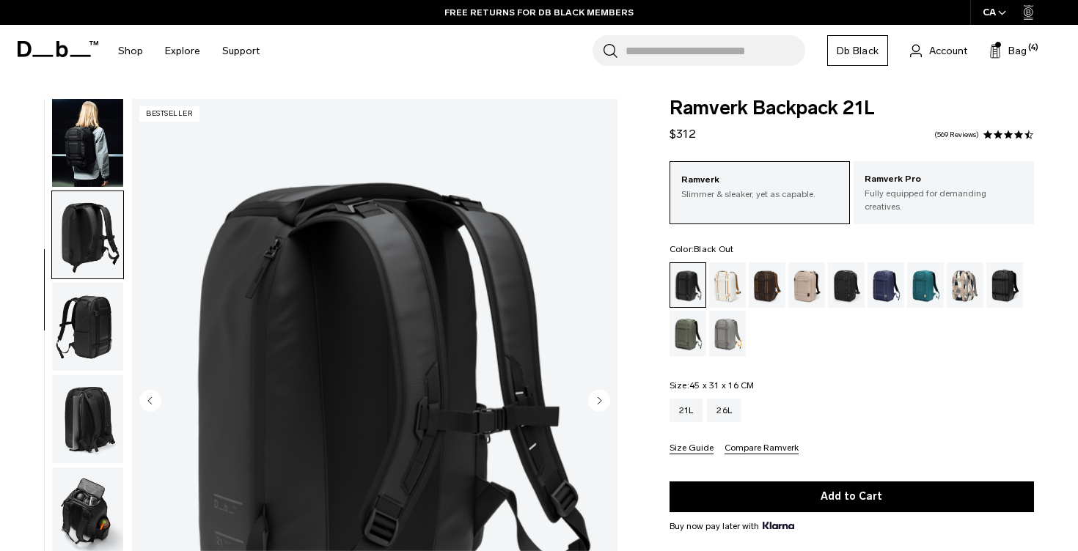
scroll to position [137, 0]
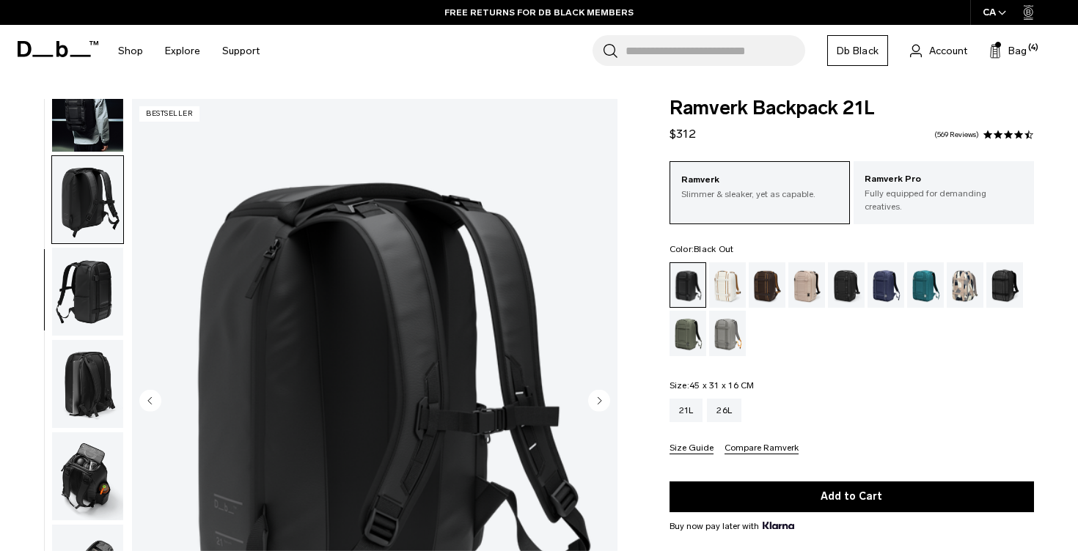
click at [109, 273] on img "button" at bounding box center [87, 292] width 71 height 88
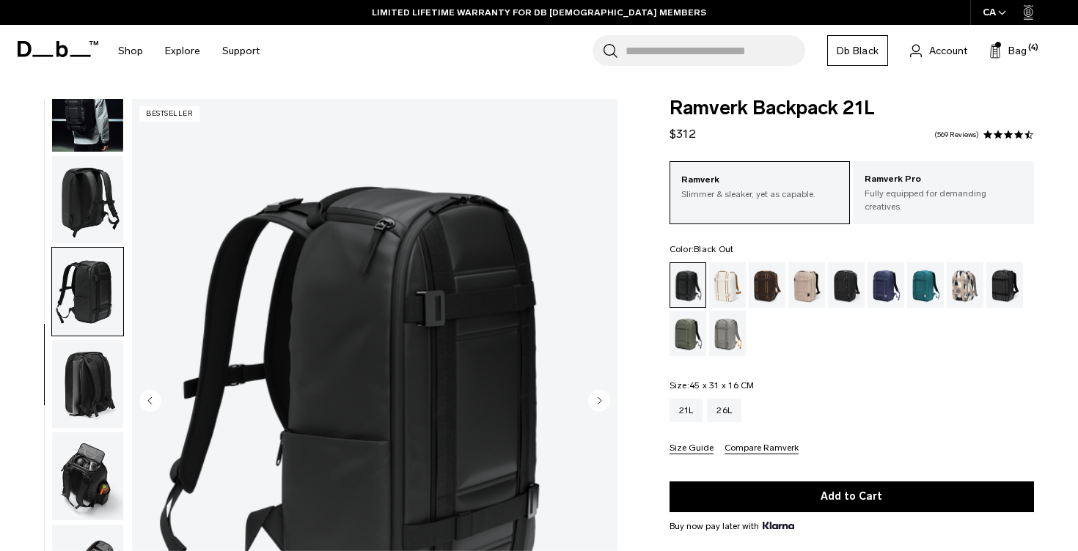
click at [101, 358] on img "button" at bounding box center [87, 384] width 71 height 88
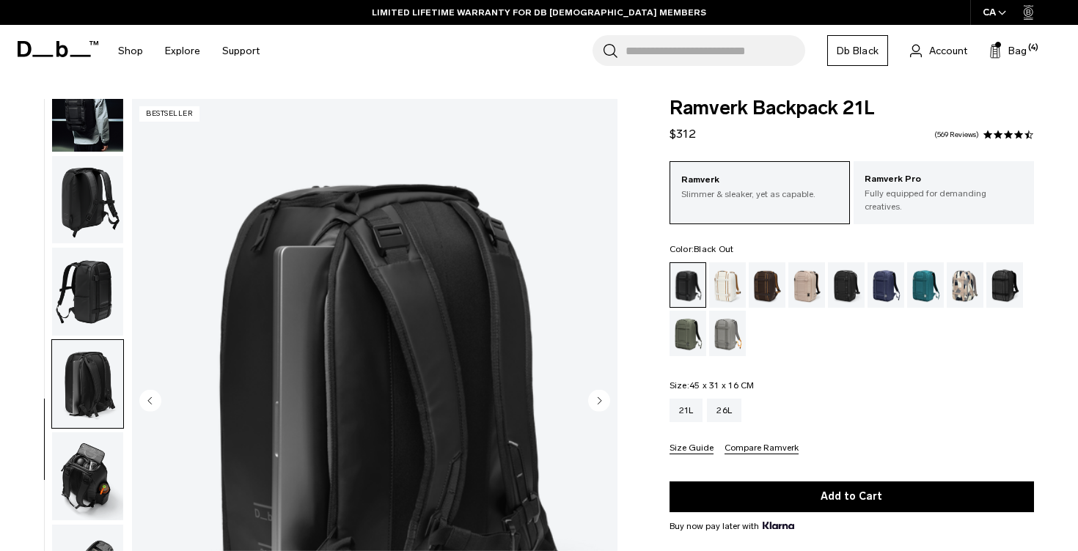
click at [107, 458] on img "button" at bounding box center [87, 477] width 71 height 88
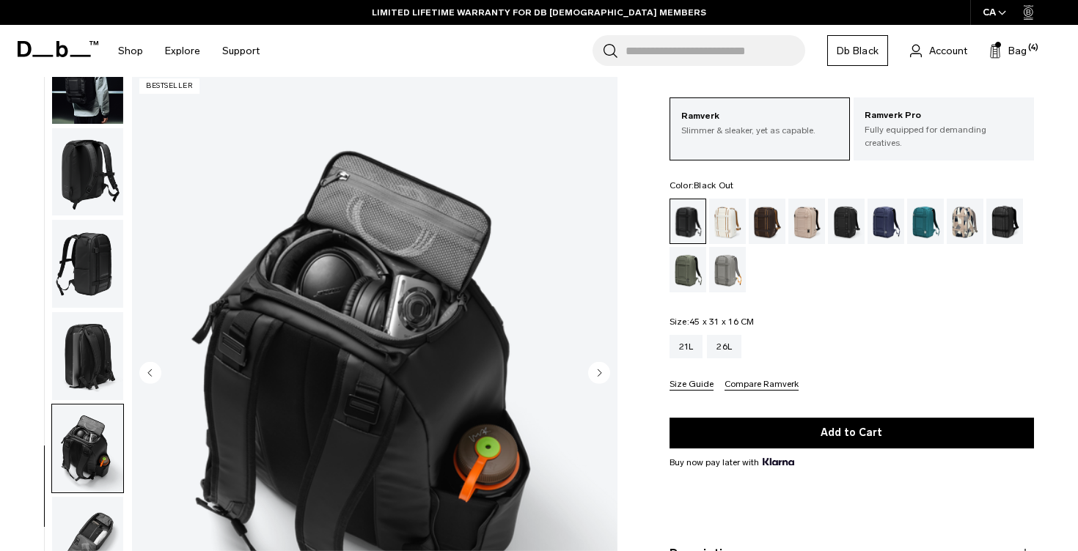
scroll to position [73, 0]
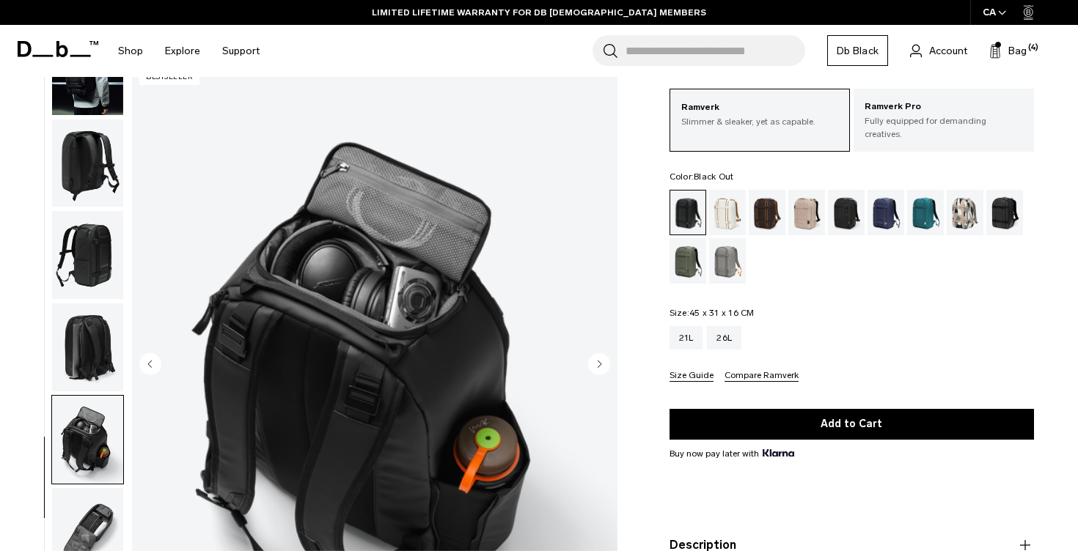
click at [103, 528] on img "button" at bounding box center [87, 532] width 71 height 88
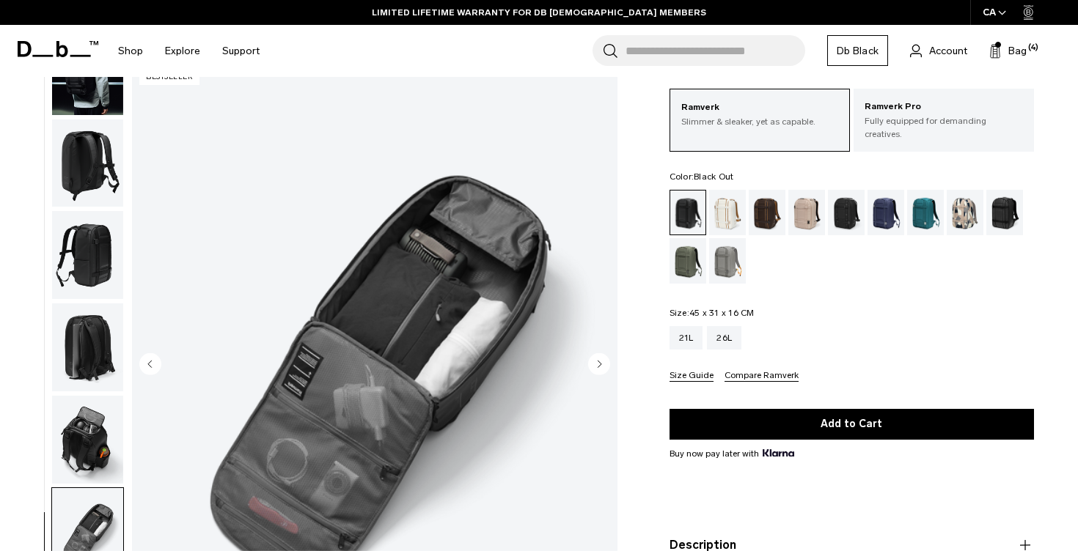
click at [104, 432] on img "button" at bounding box center [87, 440] width 71 height 88
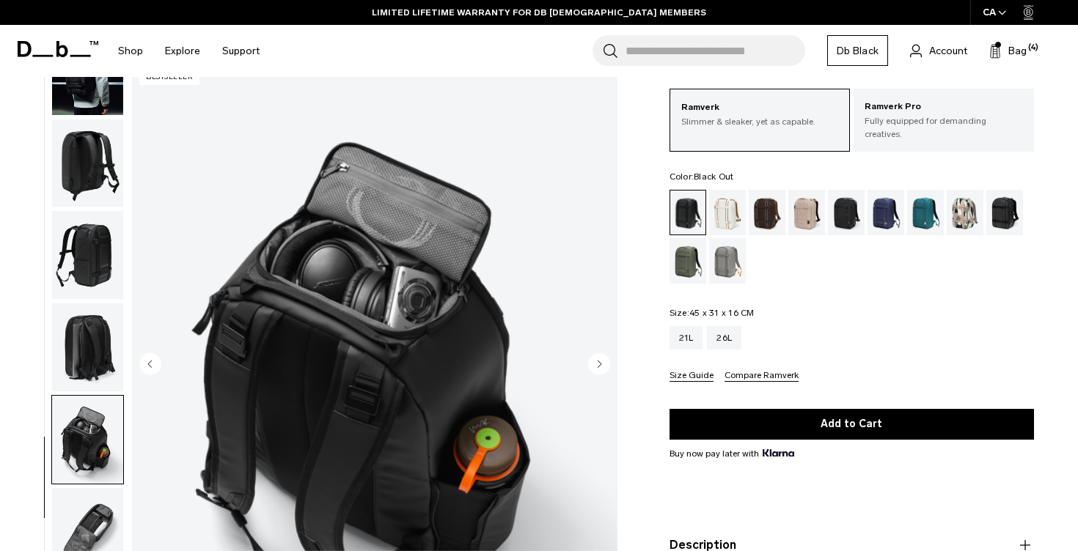
click at [103, 494] on img "button" at bounding box center [87, 532] width 71 height 88
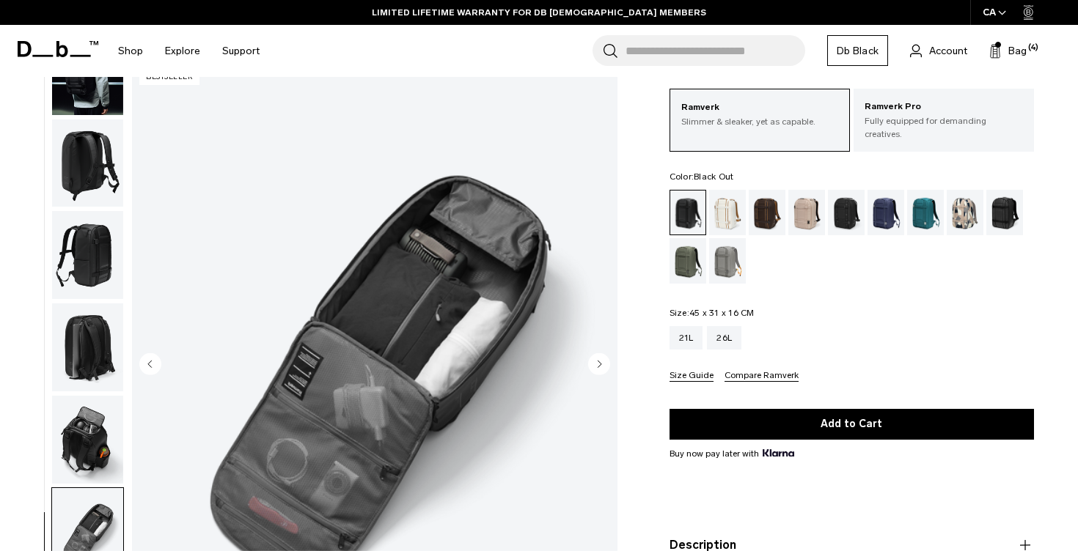
click at [100, 422] on img "button" at bounding box center [87, 440] width 71 height 88
